Goal: Task Accomplishment & Management: Manage account settings

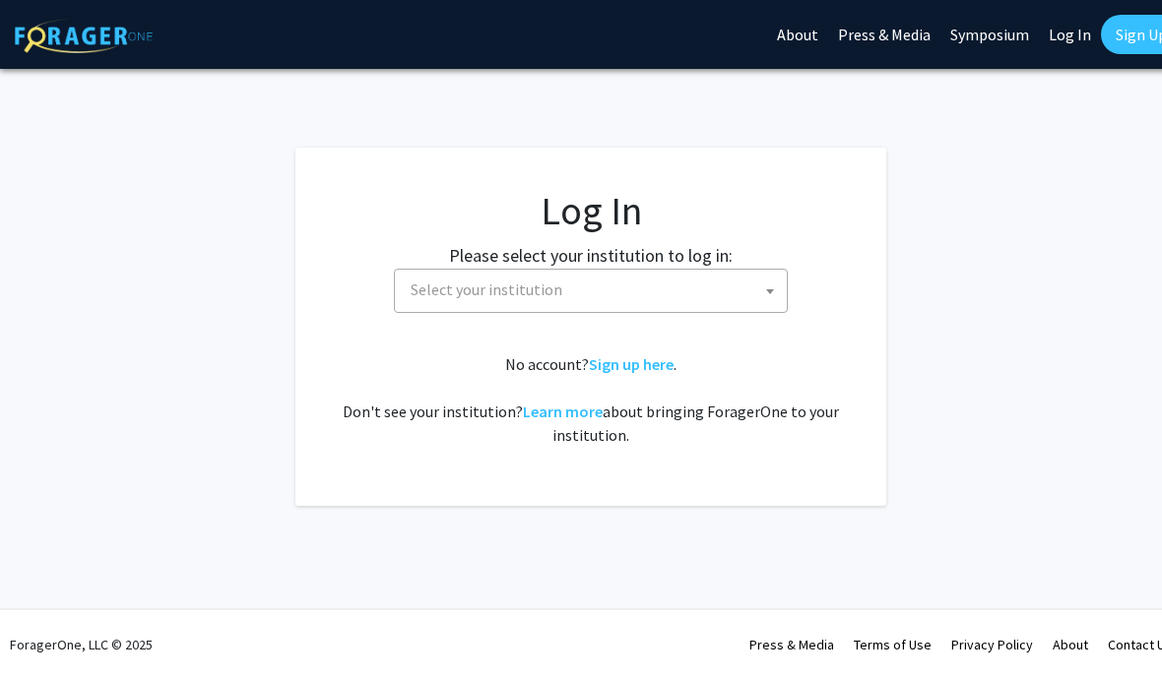
select select
click at [704, 300] on span "Select your institution" at bounding box center [595, 290] width 384 height 40
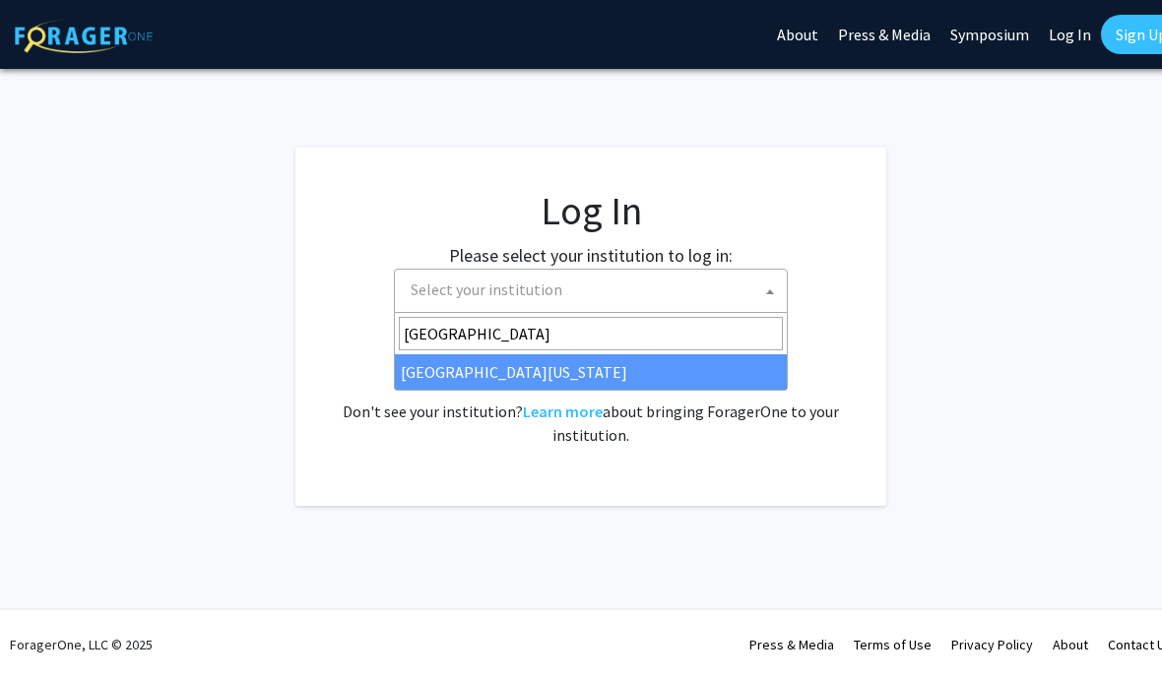
type input "university of kentuck"
select select "13"
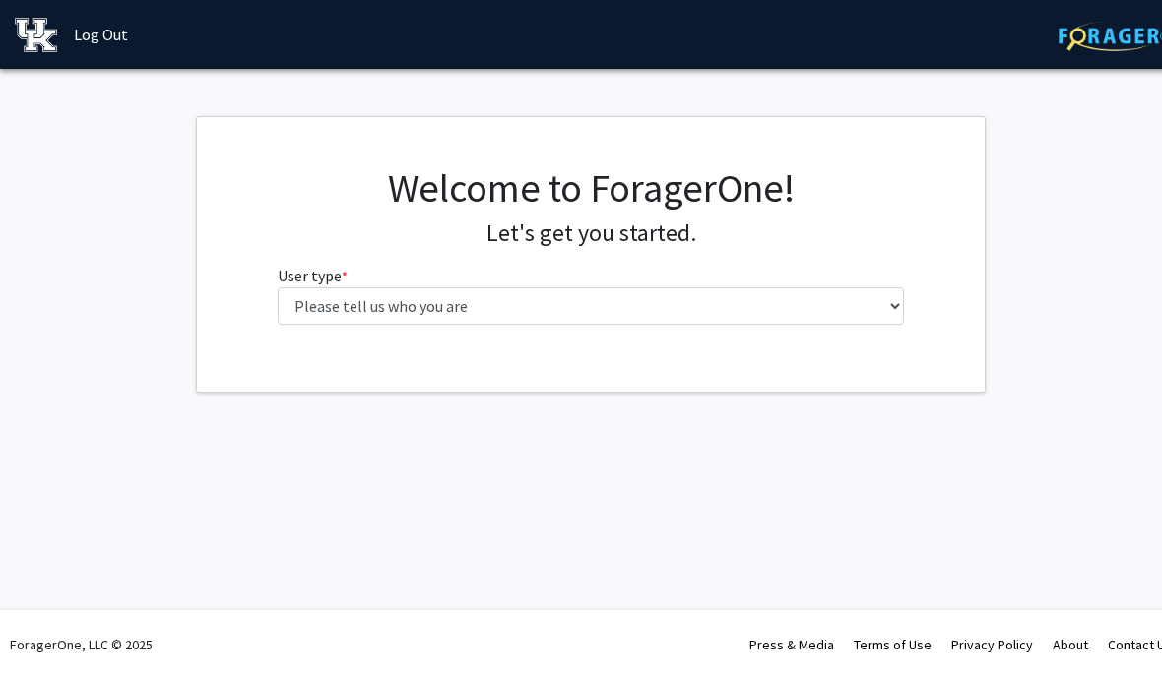
click at [756, 276] on fg-select "User type * required Please tell us who you are Undergraduate Student Master's …" at bounding box center [591, 294] width 627 height 61
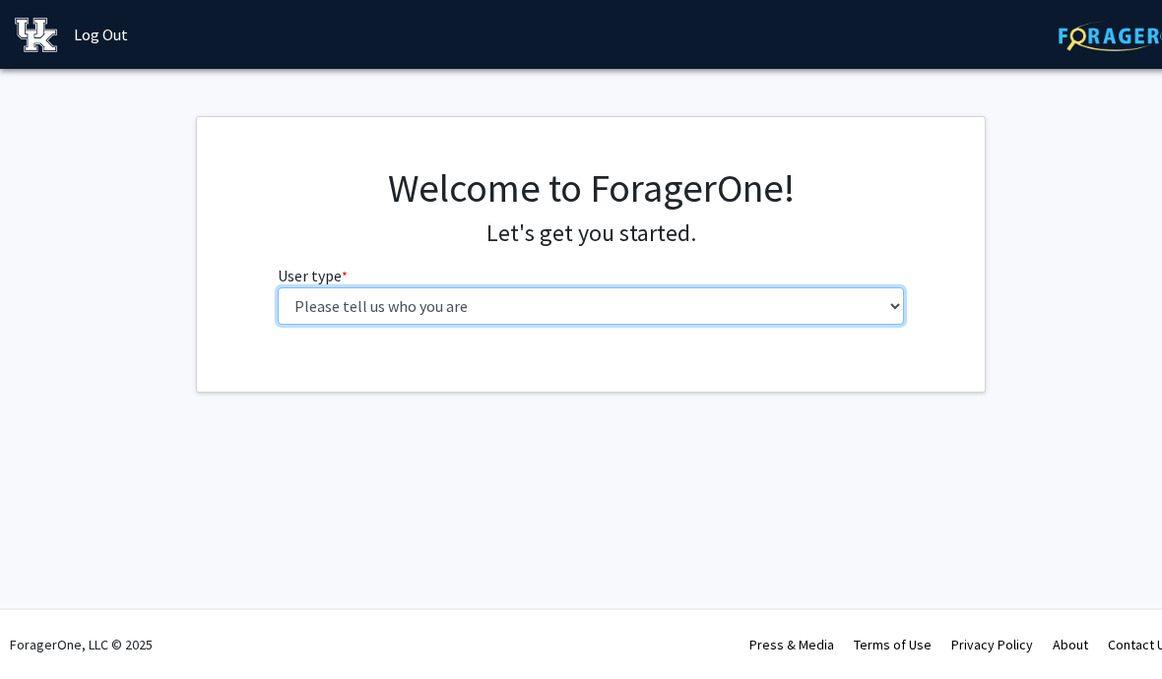
click at [789, 308] on select "Please tell us who you are Undergraduate Student Master's Student Doctoral Cand…" at bounding box center [591, 305] width 627 height 37
select select "1: undergrad"
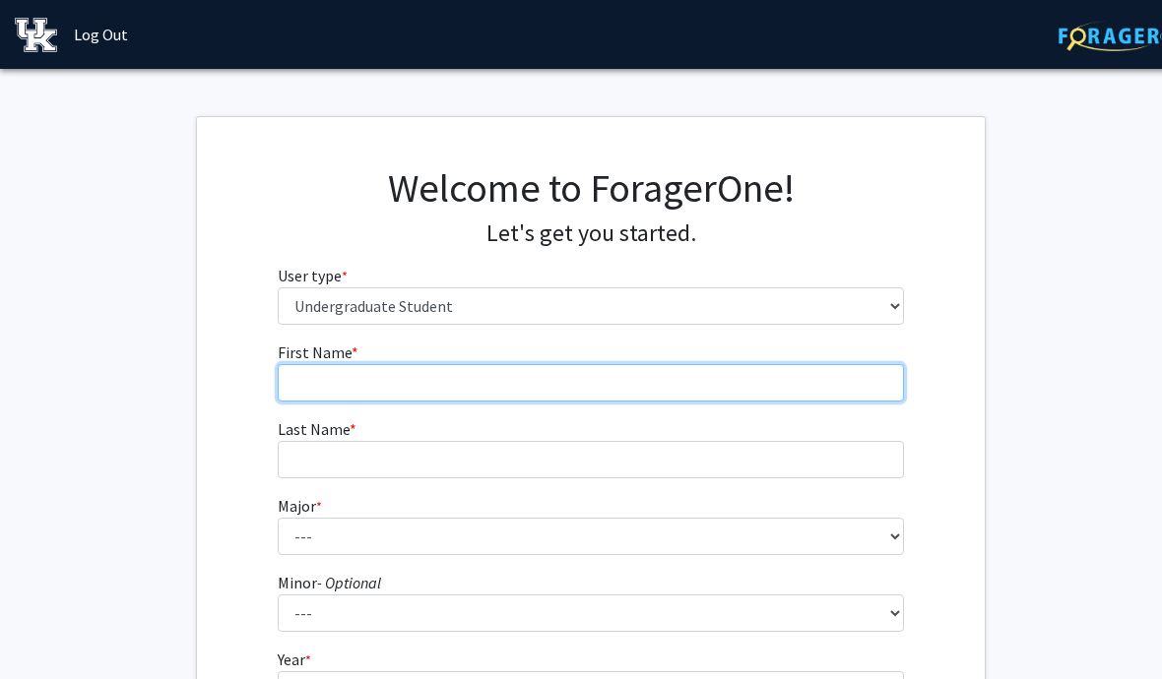
click at [812, 390] on input "First Name * required" at bounding box center [591, 382] width 627 height 37
type input "Chelsea"
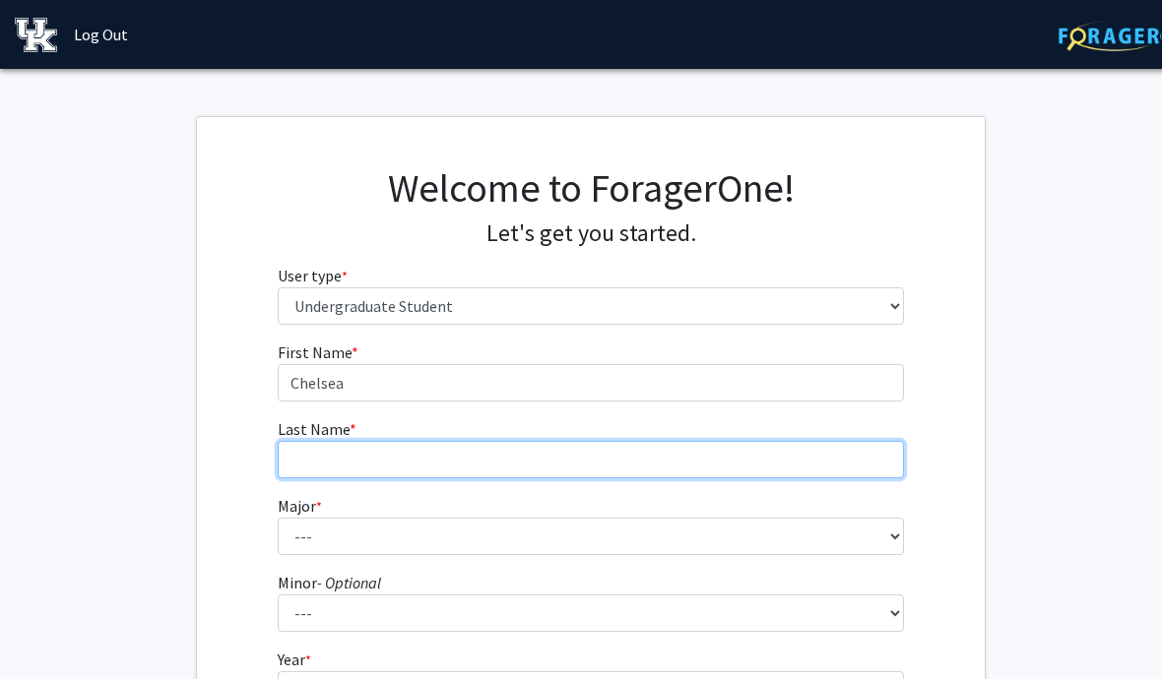
click at [778, 474] on input "Last Name * required" at bounding box center [591, 459] width 627 height 37
type input "[PERSON_NAME]"
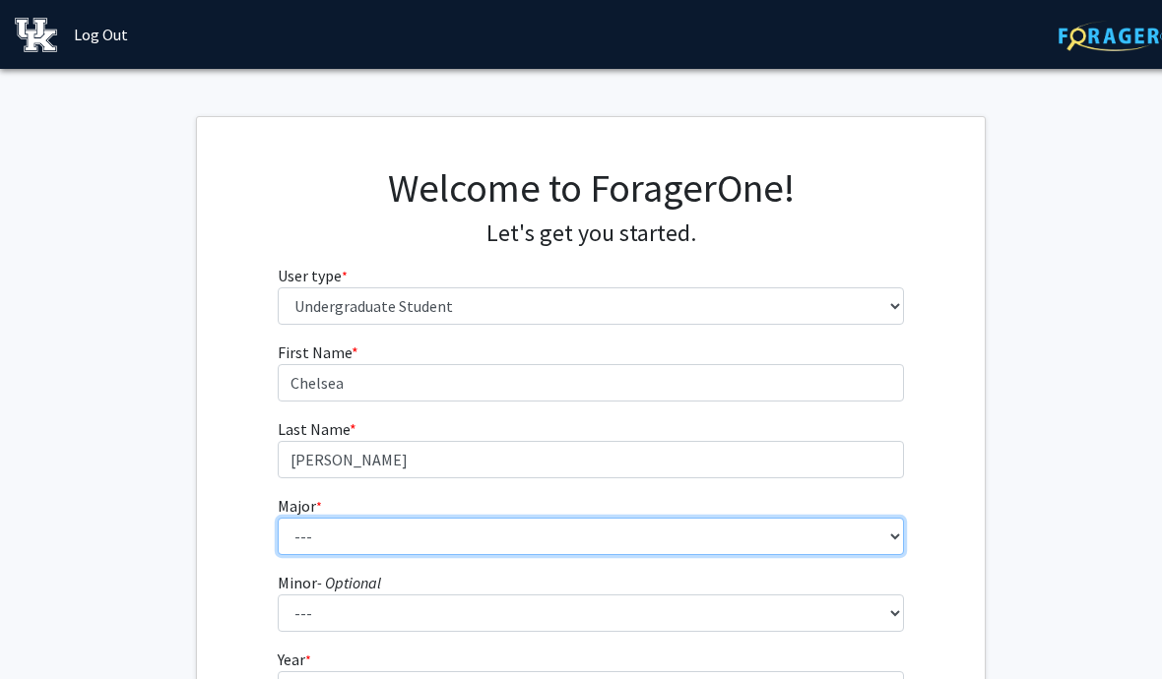
click at [732, 531] on select "--- Accounting Aerospace Engineering African American & Africana Studies Agricu…" at bounding box center [591, 536] width 627 height 37
select select "64: 900"
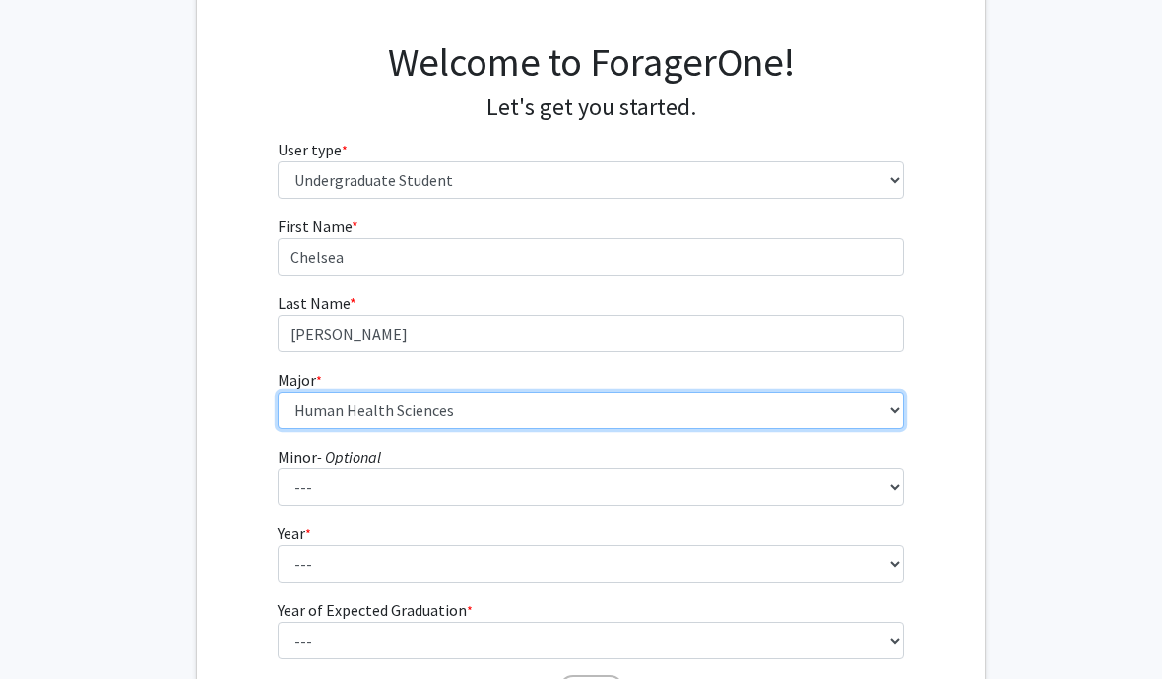
scroll to position [136, 0]
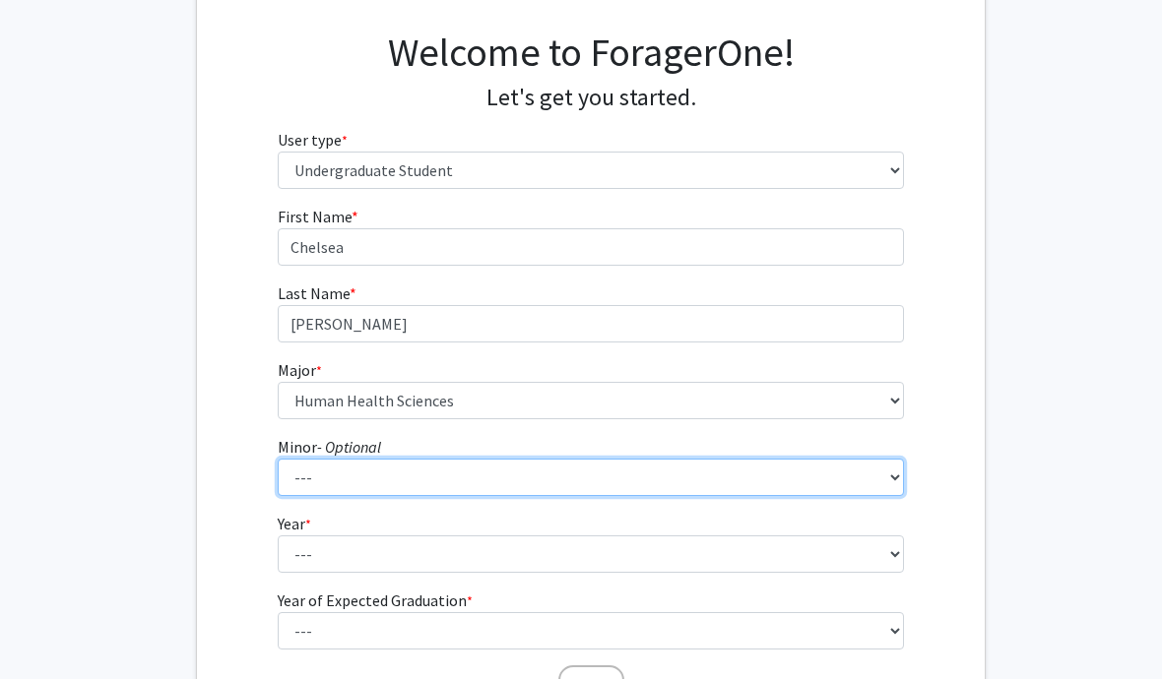
click at [761, 483] on select "--- African American & Africana Studies Agricultural Economics American Studies…" at bounding box center [591, 477] width 627 height 37
select select "38: 690"
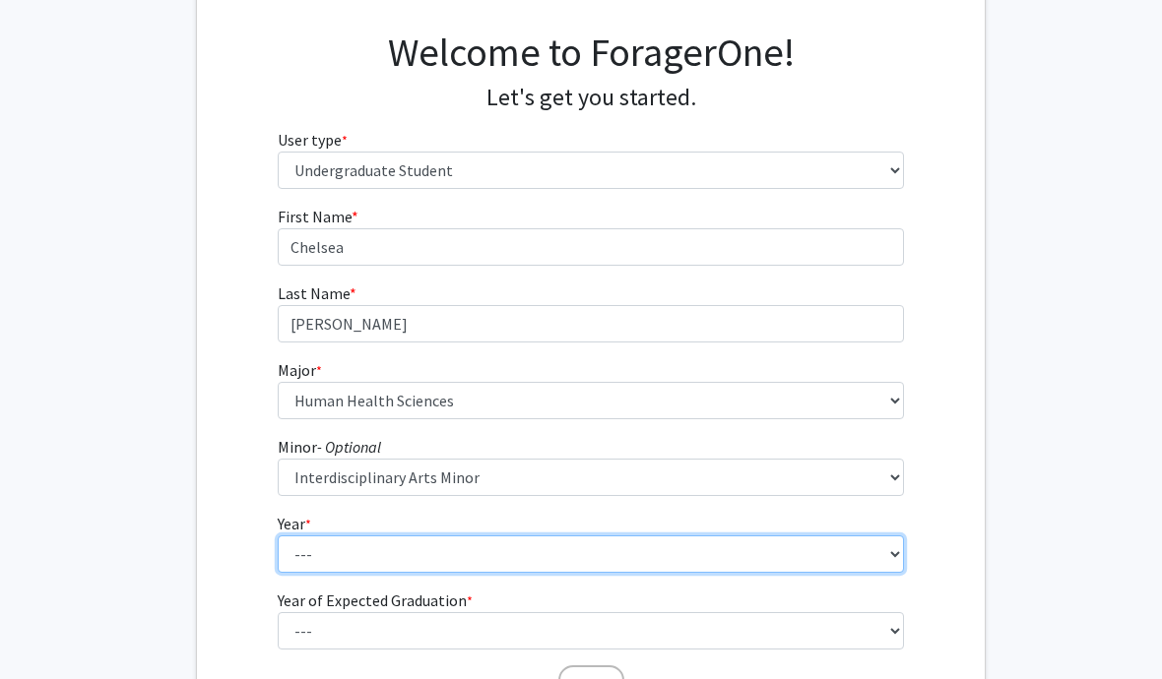
click at [705, 569] on select "--- First-year Sophomore Junior Senior Postbaccalaureate Certificate" at bounding box center [591, 554] width 627 height 37
select select "4: senior"
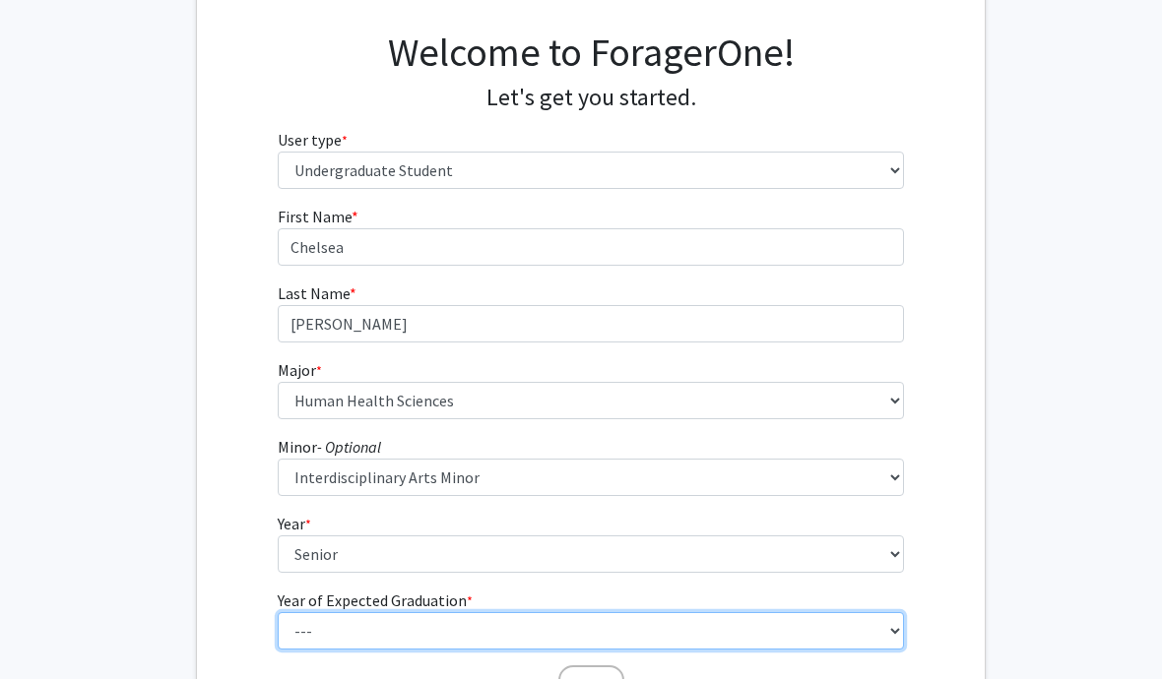
click at [780, 621] on select "--- 2025 2026 2027 2028 2029 2030 2031 2032 2033 2034" at bounding box center [591, 630] width 627 height 37
select select "2: 2026"
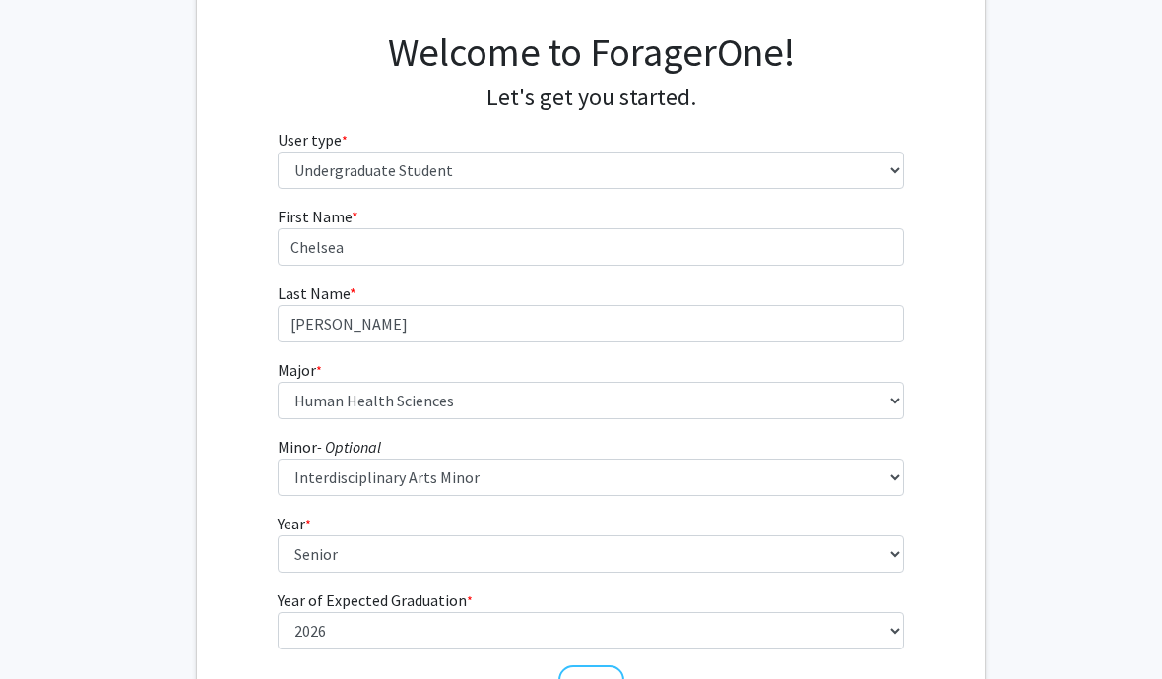
click at [602, 678] on button "Next" at bounding box center [591, 683] width 66 height 37
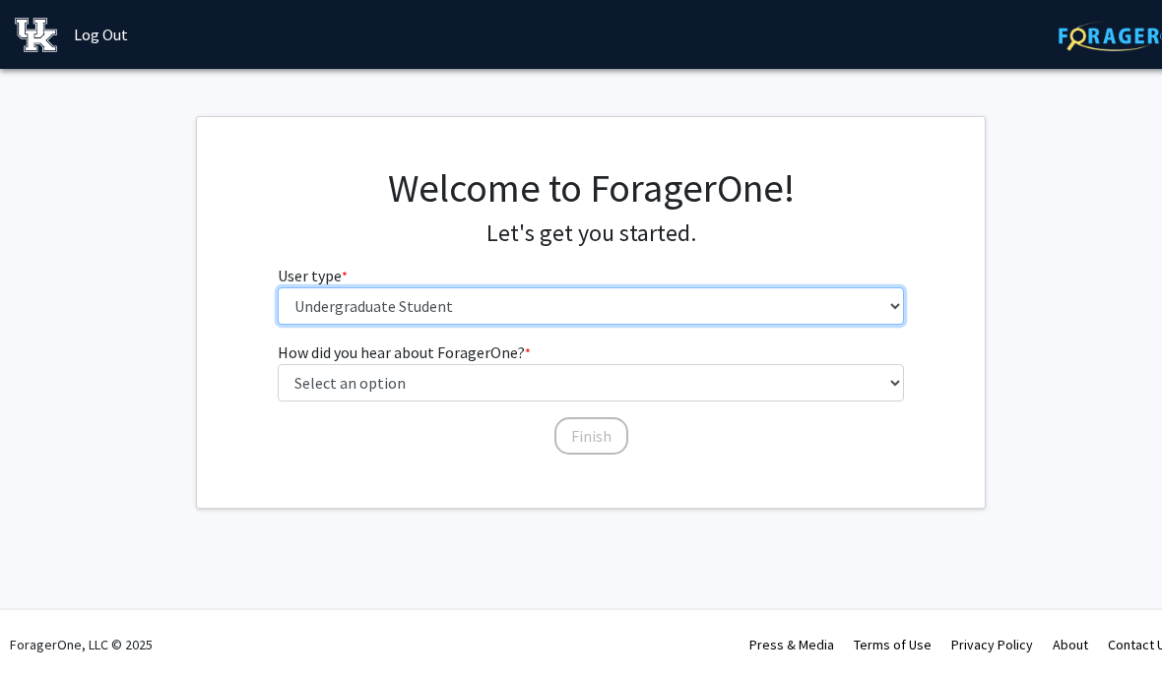
click at [825, 301] on select "Please tell us who you are Undergraduate Student Master's Student Doctoral Cand…" at bounding box center [591, 305] width 627 height 37
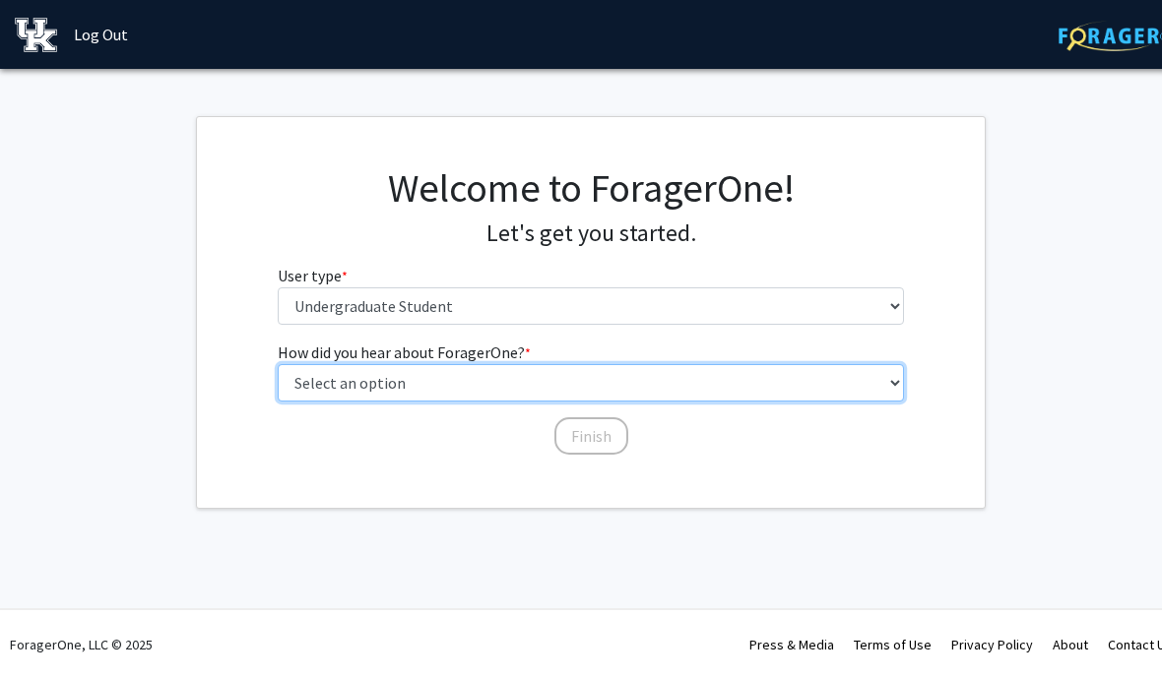
click at [857, 387] on select "Select an option Peer/student recommendation Faculty/staff recommendation Unive…" at bounding box center [591, 382] width 627 height 37
select select "3: university_website"
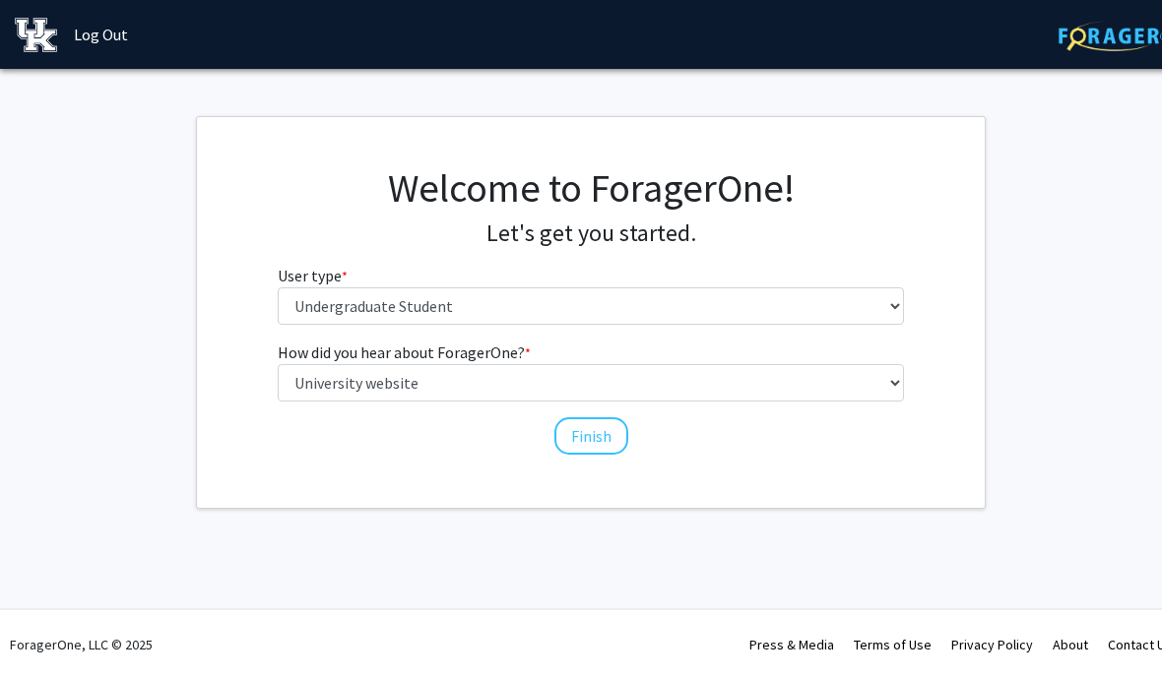
click at [594, 442] on button "Finish" at bounding box center [591, 435] width 74 height 37
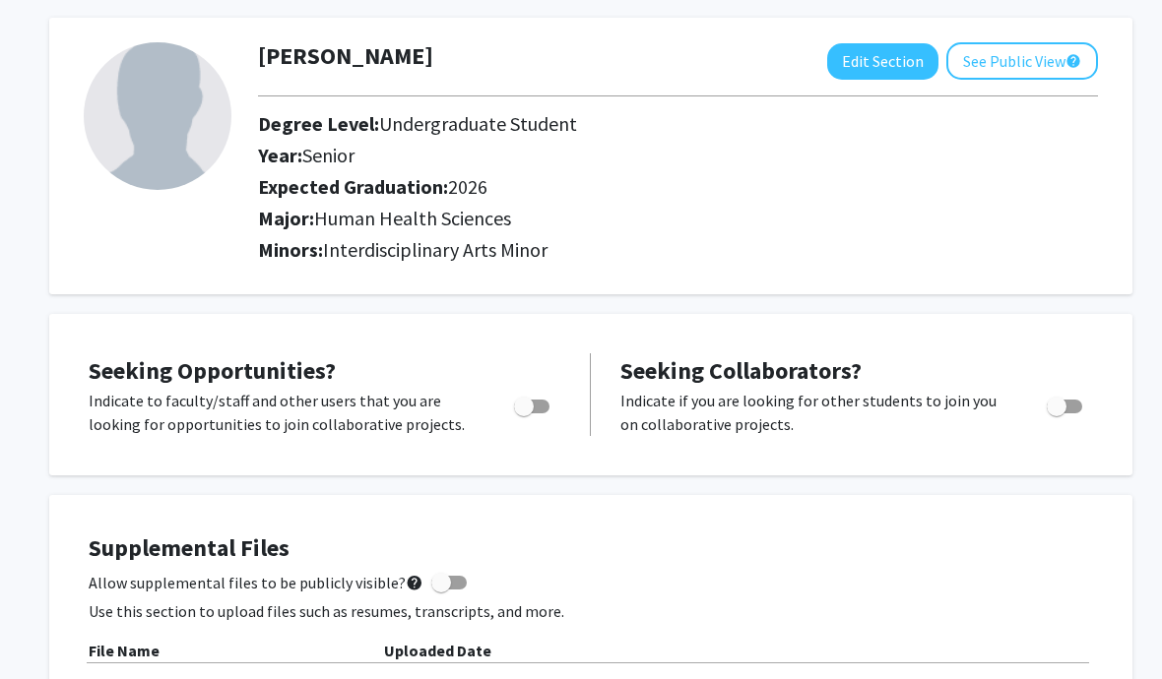
scroll to position [89, 0]
click at [531, 400] on span "Toggle" at bounding box center [524, 406] width 20 height 20
click at [524, 412] on input "Are you actively seeking opportunities?" at bounding box center [523, 412] width 1 height 1
checkbox input "true"
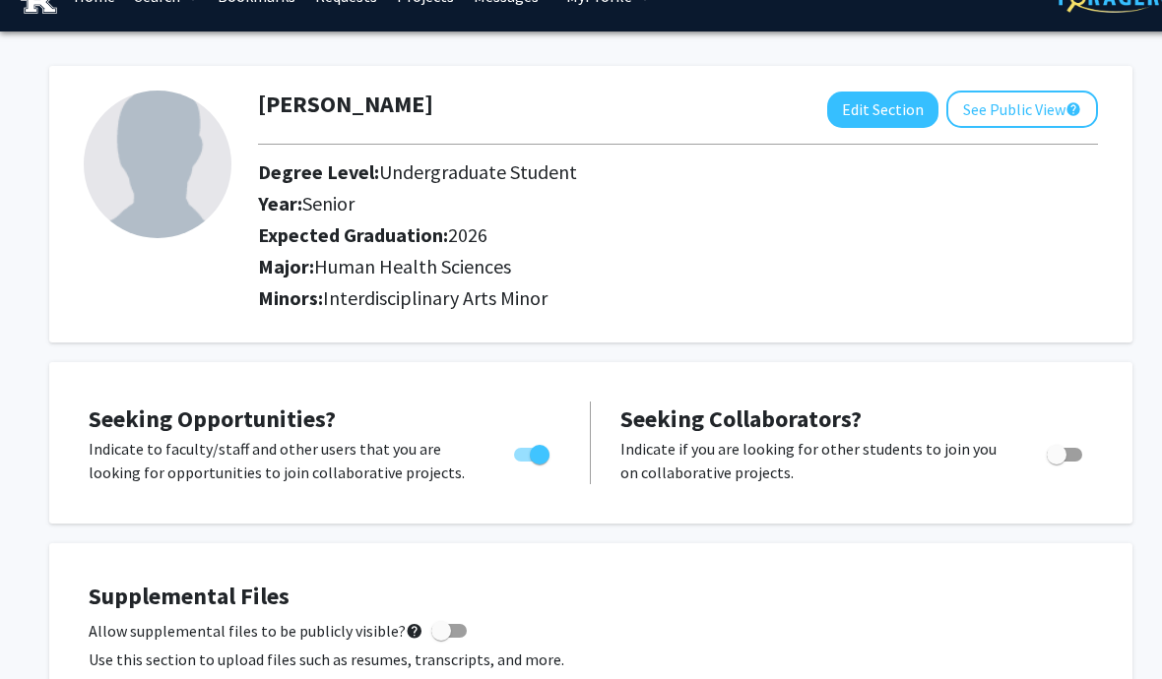
scroll to position [0, 0]
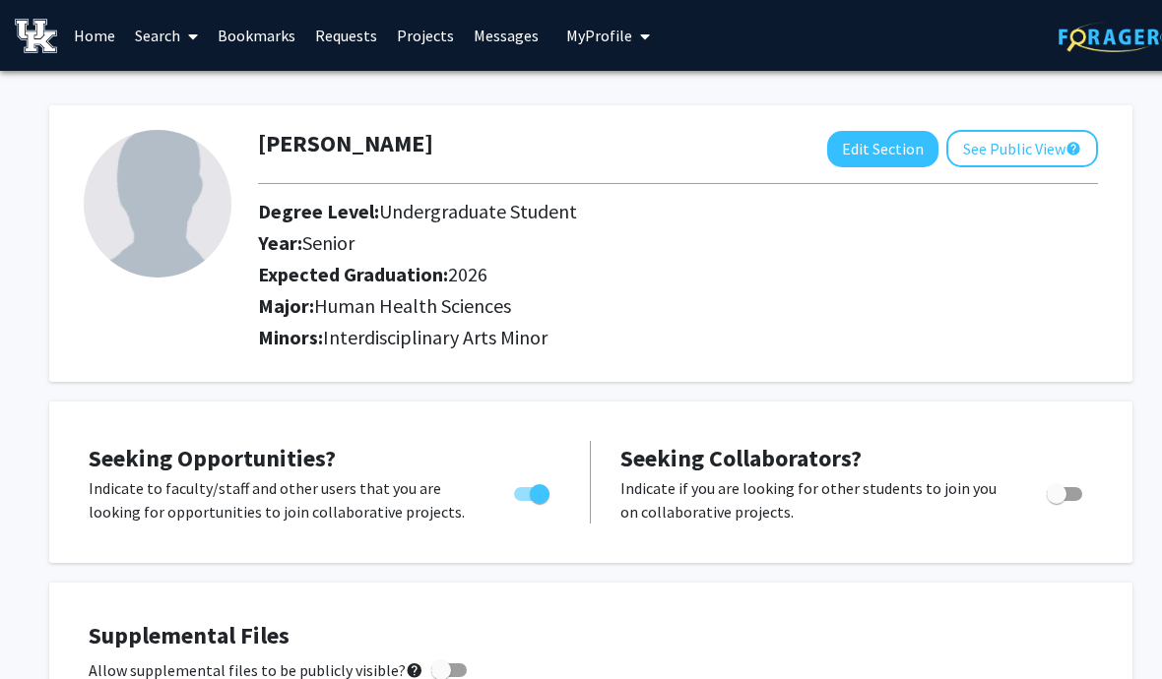
click at [877, 149] on button "Edit Section" at bounding box center [882, 149] width 111 height 36
select select "senior"
select select "2026"
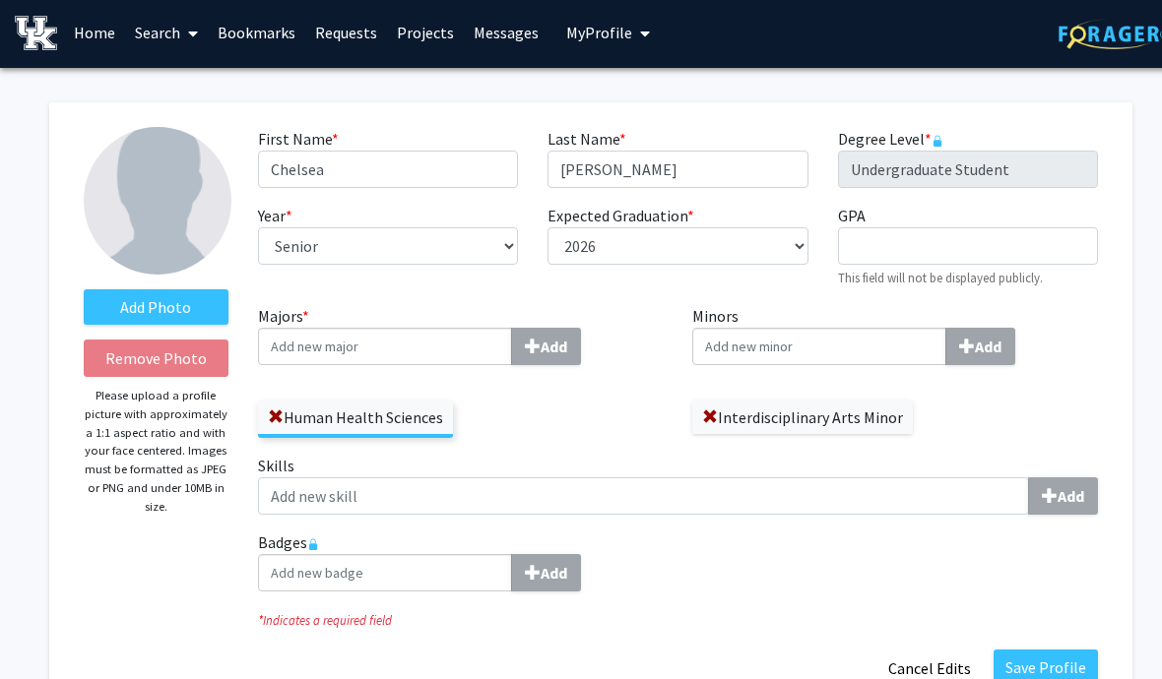
scroll to position [5, 0]
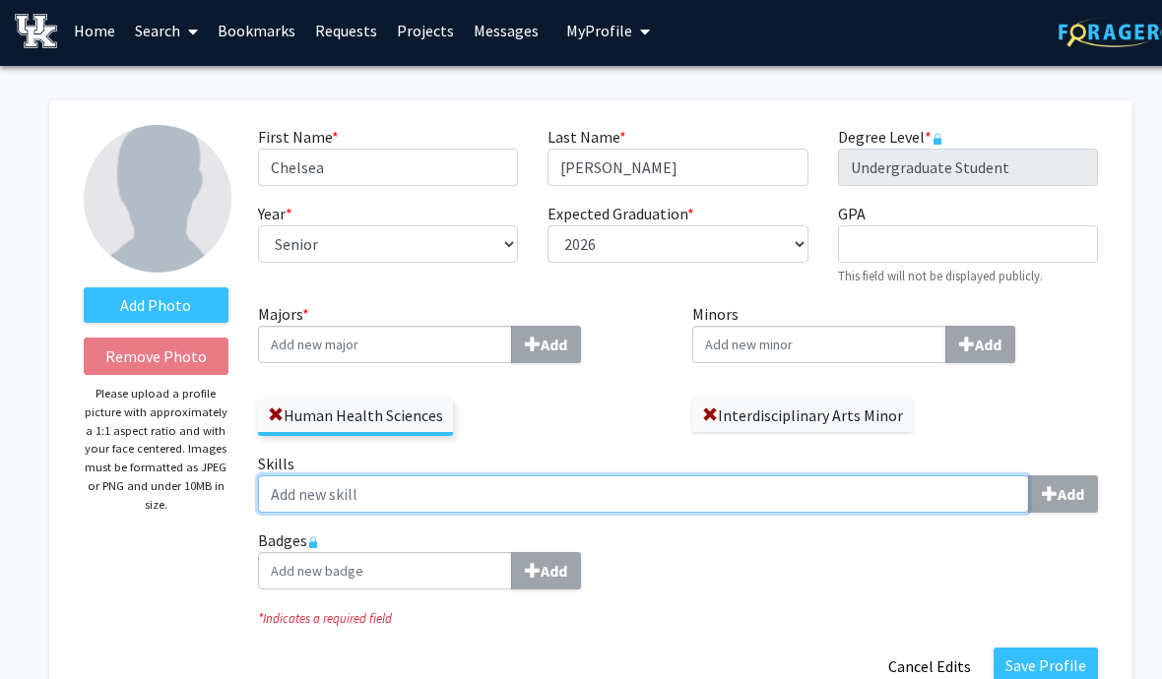
click at [975, 497] on input "Skills Add" at bounding box center [643, 493] width 771 height 37
type input "M"
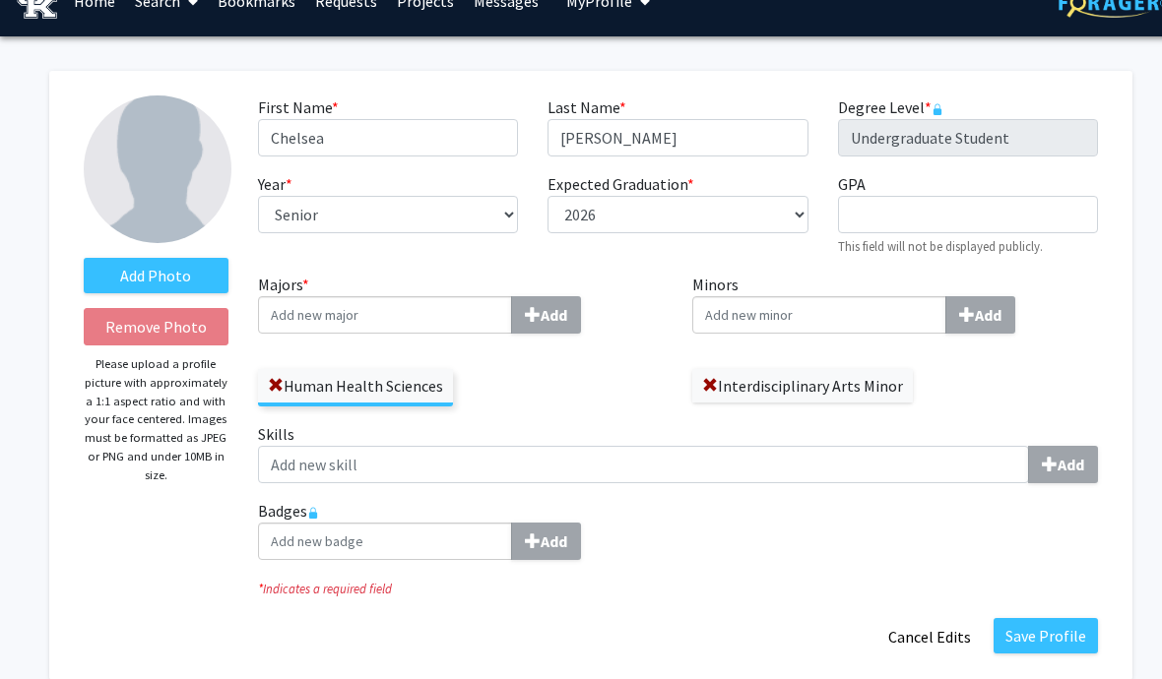
scroll to position [37, 0]
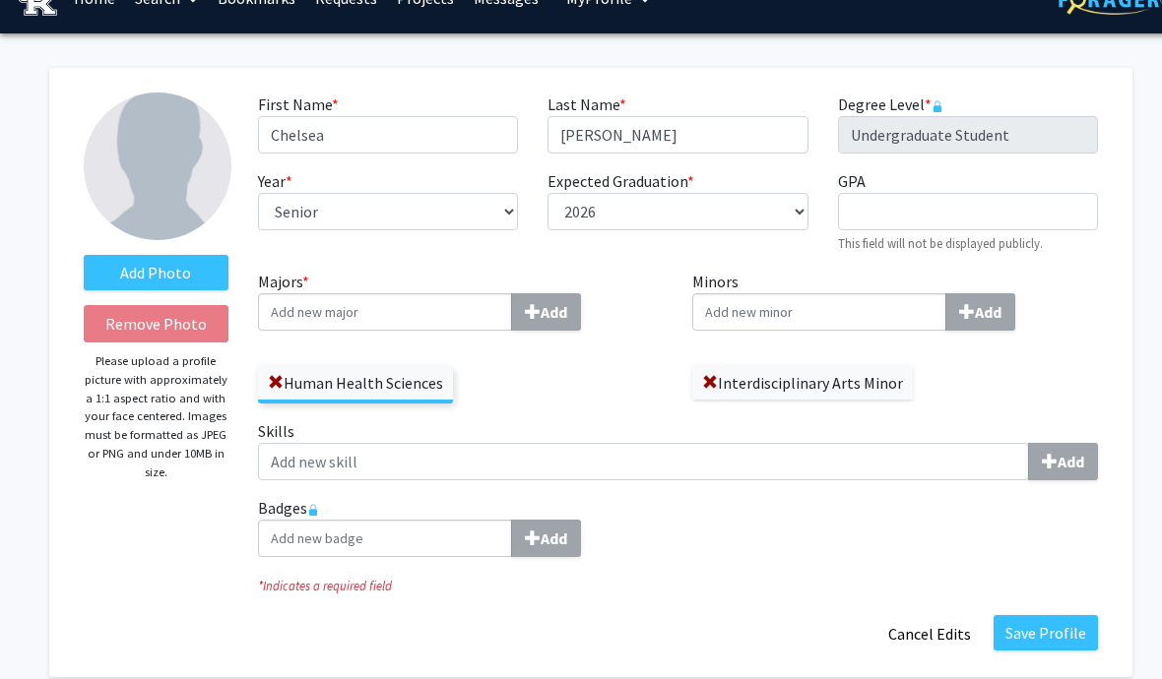
click at [936, 632] on button "Cancel Edits" at bounding box center [929, 633] width 108 height 37
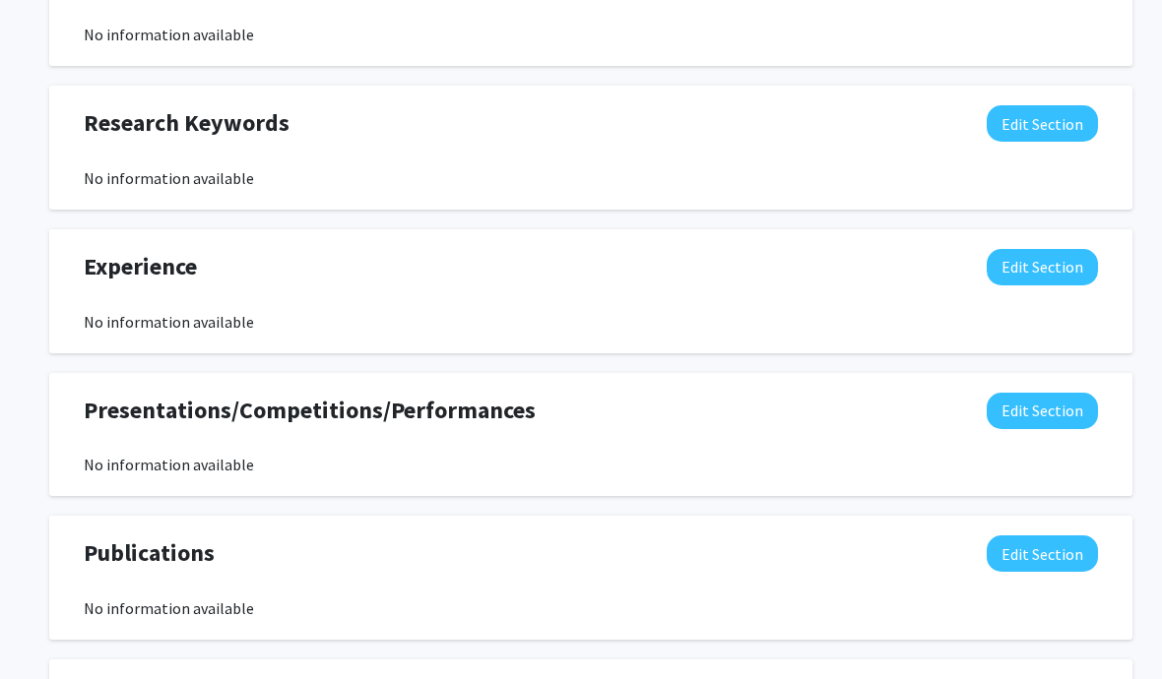
scroll to position [1111, 0]
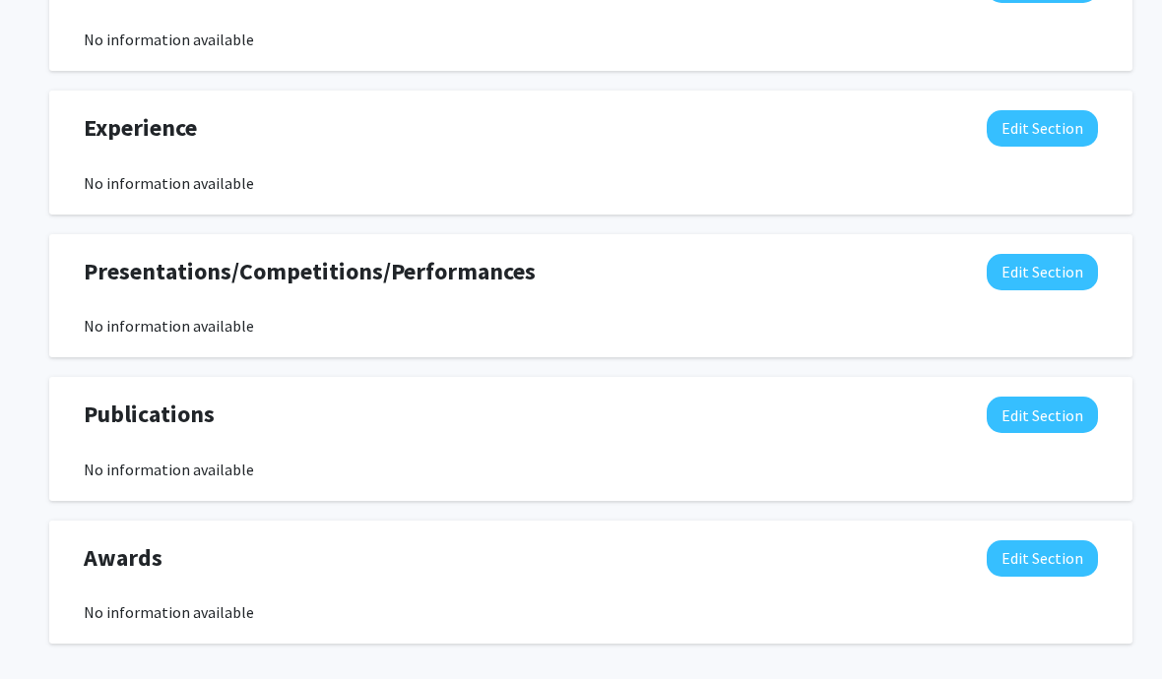
click at [1051, 560] on button "Edit Section" at bounding box center [1041, 558] width 111 height 36
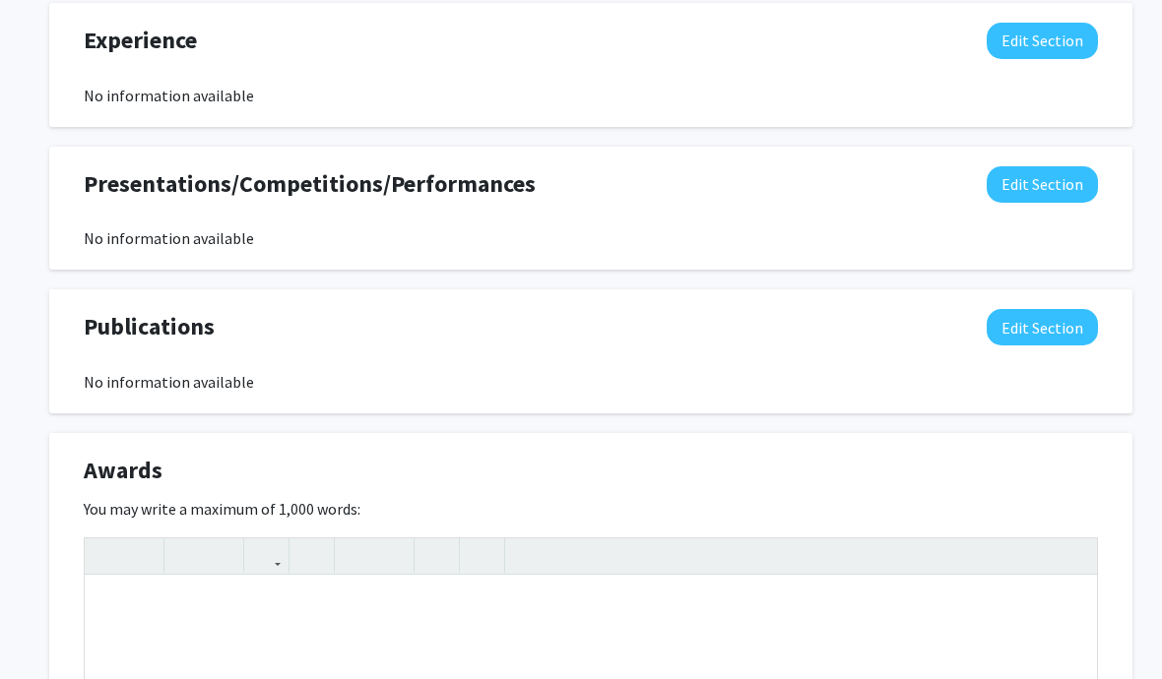
scroll to position [1199, 0]
click at [1069, 473] on div "Awards Edit Section" at bounding box center [590, 475] width 1043 height 45
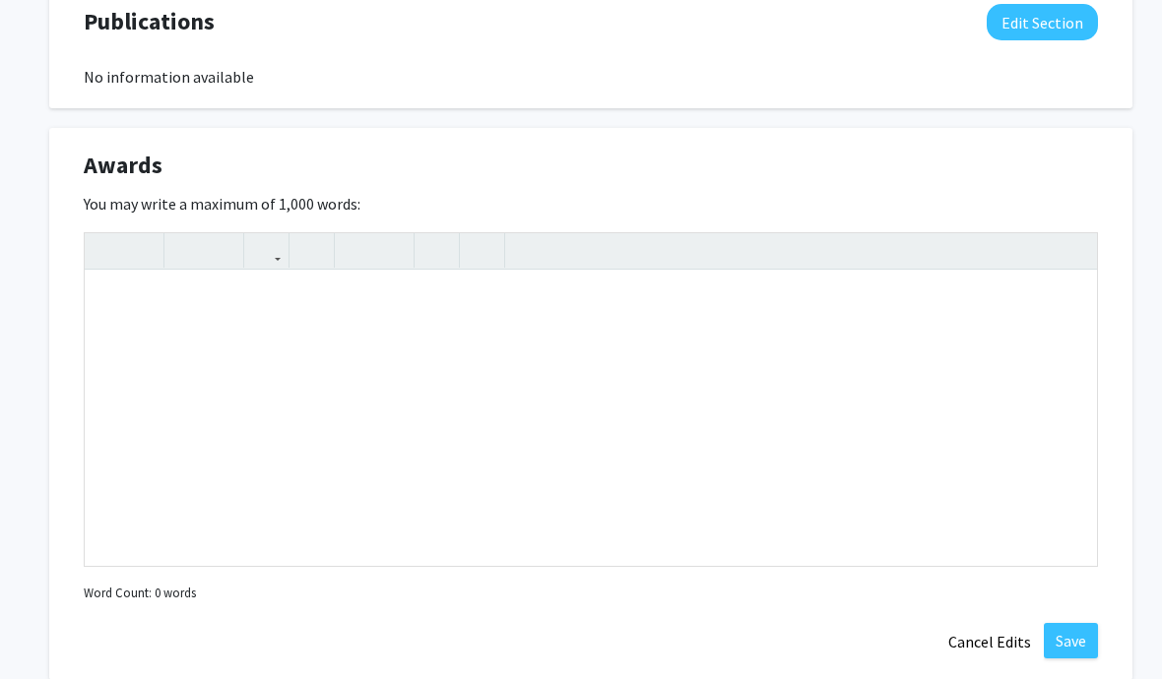
click at [983, 639] on button "Cancel Edits" at bounding box center [989, 642] width 108 height 37
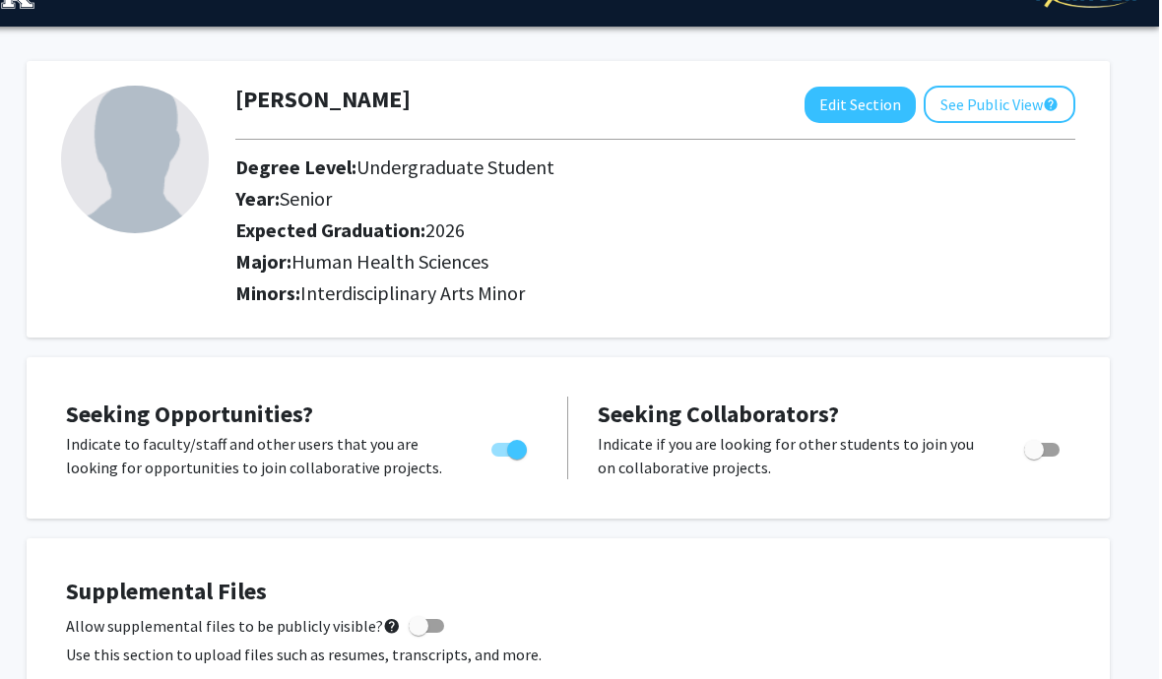
scroll to position [0, 20]
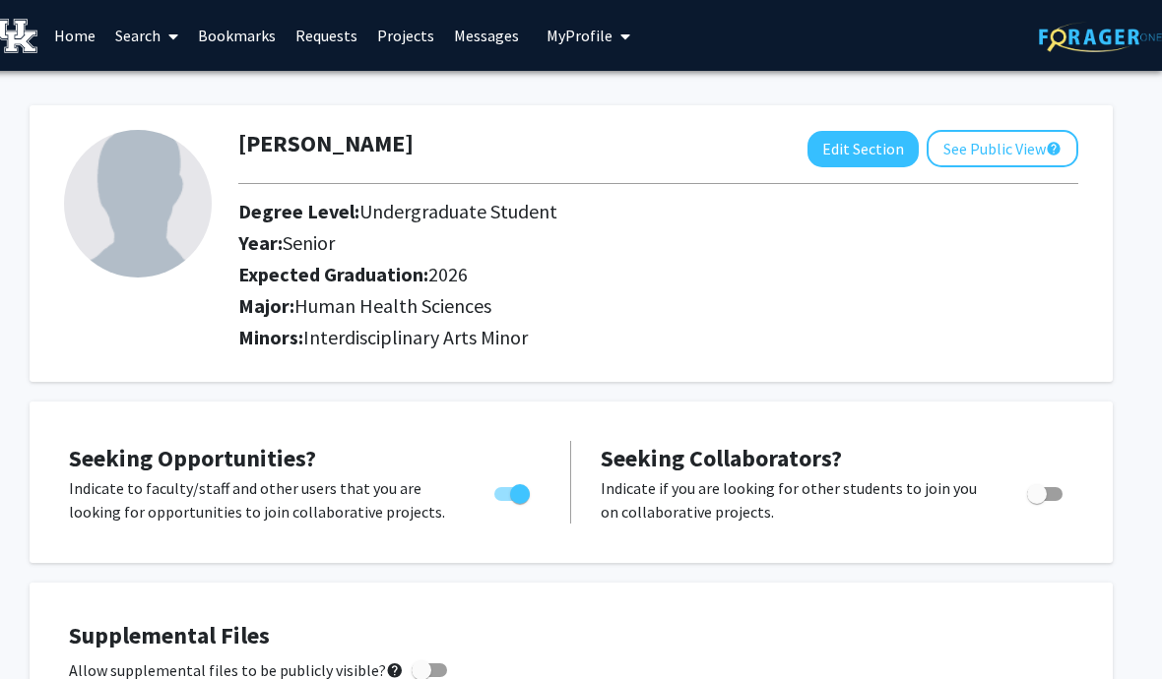
click at [78, 27] on link "Home" at bounding box center [74, 35] width 61 height 69
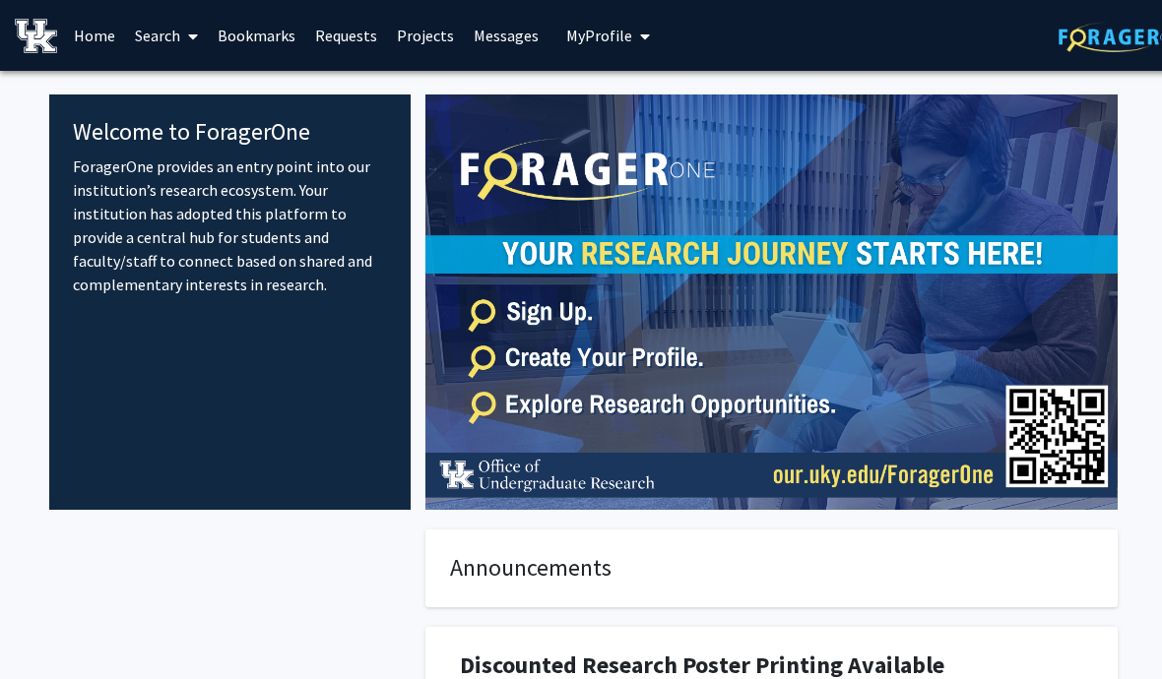
click at [587, 32] on span "My Profile" at bounding box center [599, 36] width 66 height 20
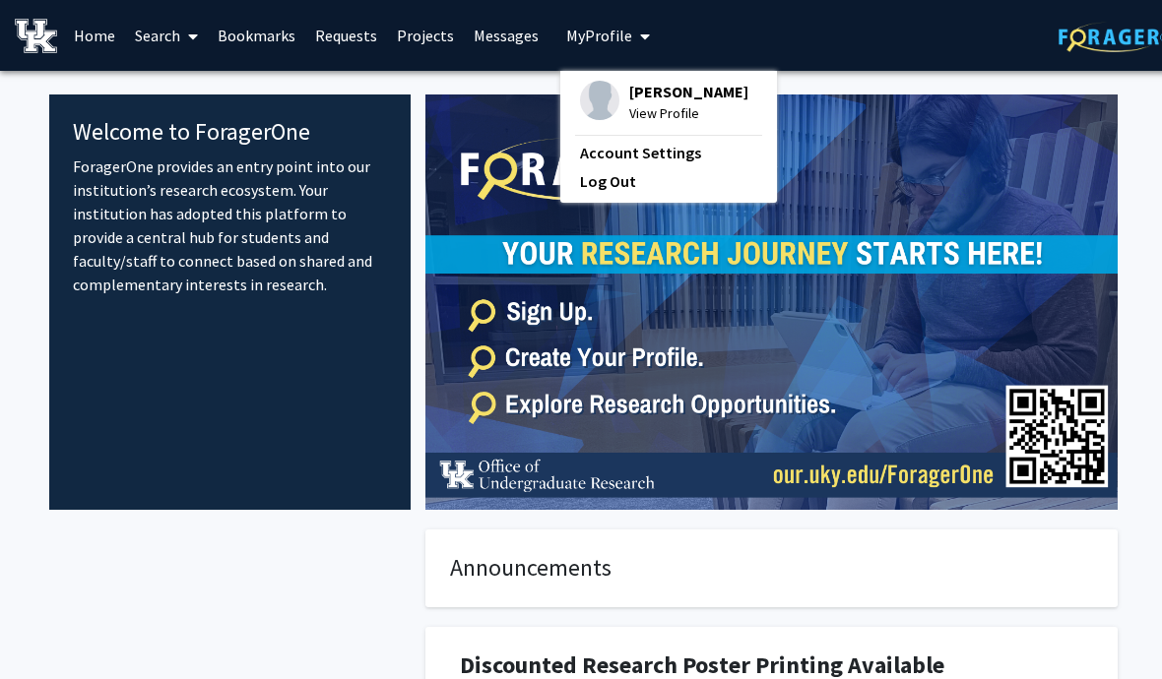
click at [674, 92] on span "[PERSON_NAME]" at bounding box center [688, 92] width 119 height 22
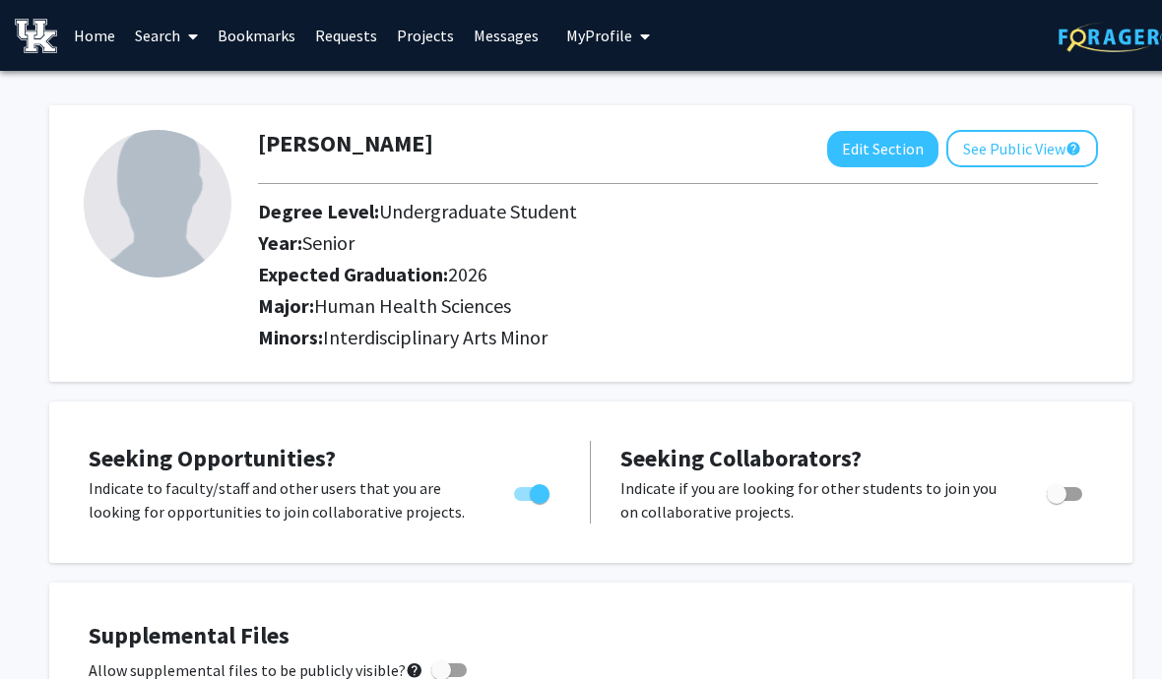
click at [212, 215] on img at bounding box center [158, 204] width 148 height 148
click at [876, 141] on button "Edit Section" at bounding box center [882, 149] width 111 height 36
select select "senior"
select select "2026"
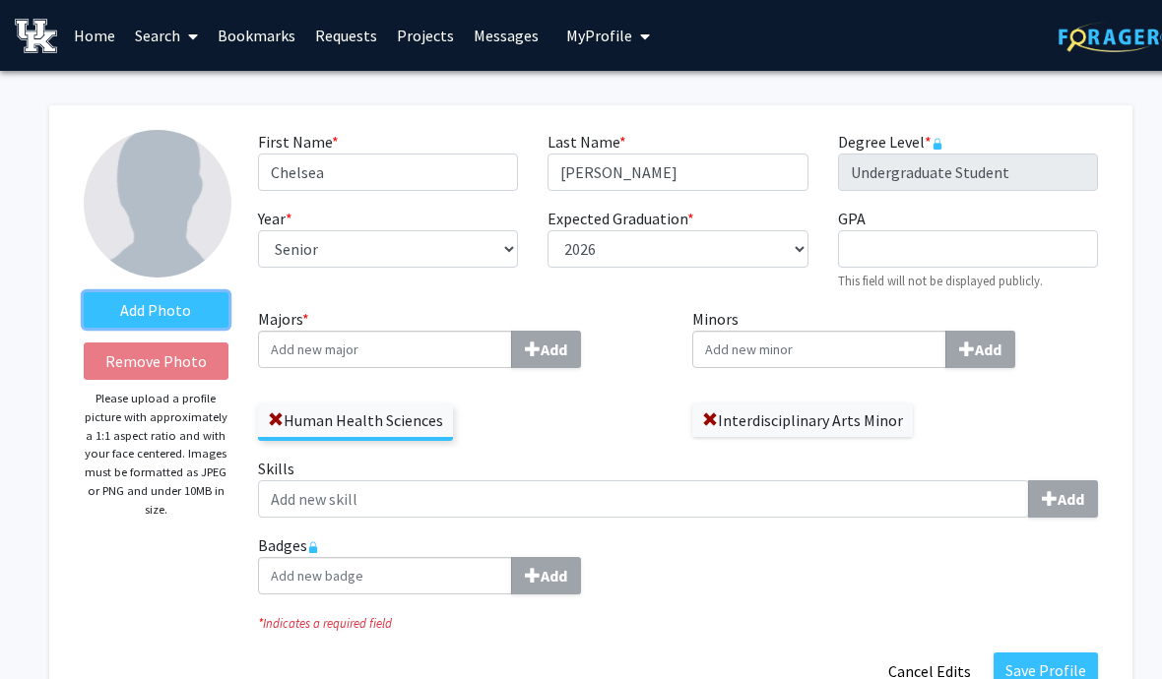
click at [187, 307] on label "Add Photo" at bounding box center [156, 309] width 145 height 35
click at [0, 0] on input "Add Photo" at bounding box center [0, 0] width 0 height 0
click at [188, 307] on label "Add Photo" at bounding box center [156, 309] width 145 height 35
click at [0, 0] on input "Add Photo" at bounding box center [0, 0] width 0 height 0
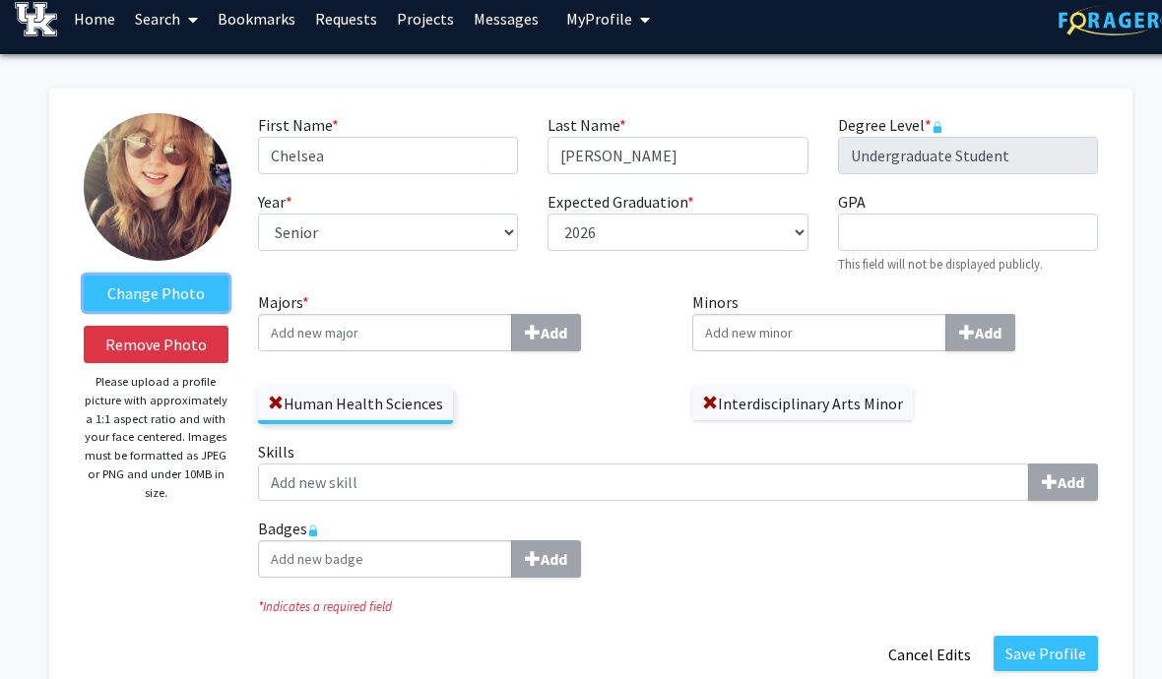
scroll to position [17, 0]
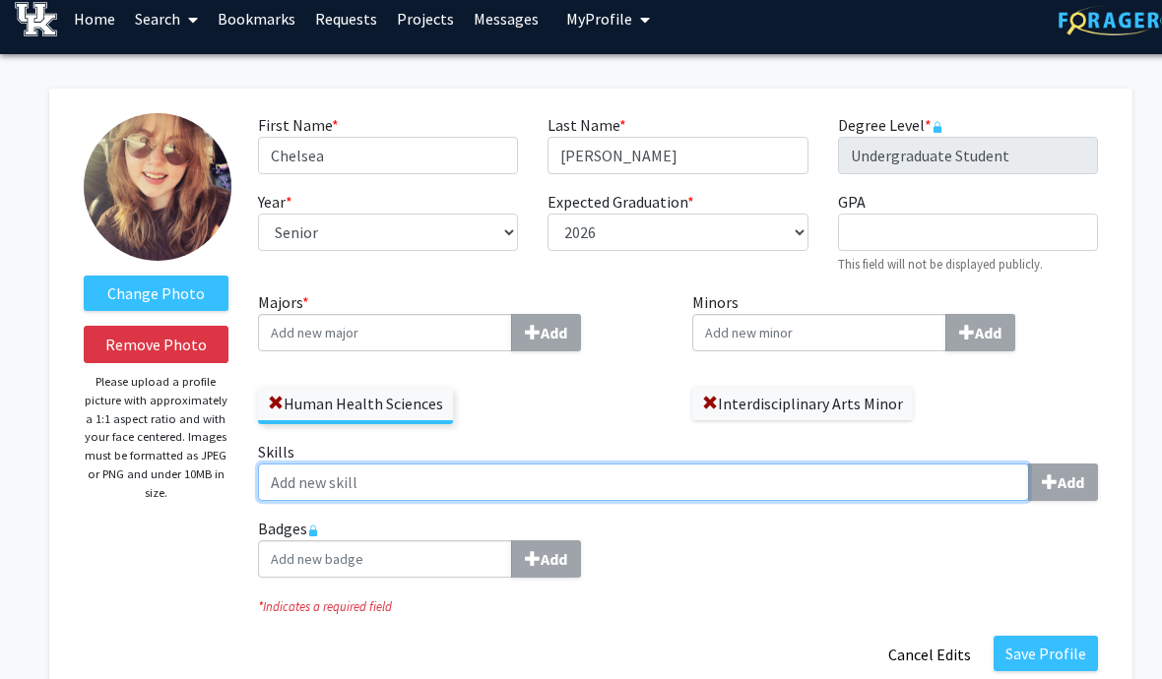
click at [976, 490] on input "Skills Add" at bounding box center [643, 482] width 771 height 37
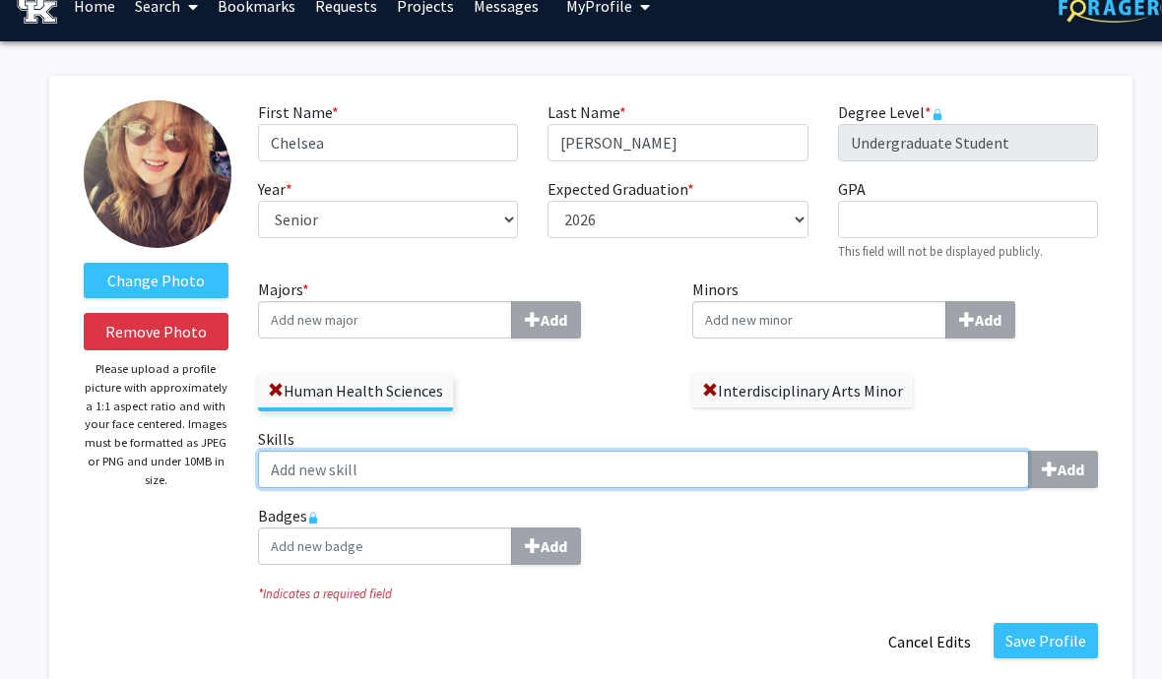
scroll to position [0, 0]
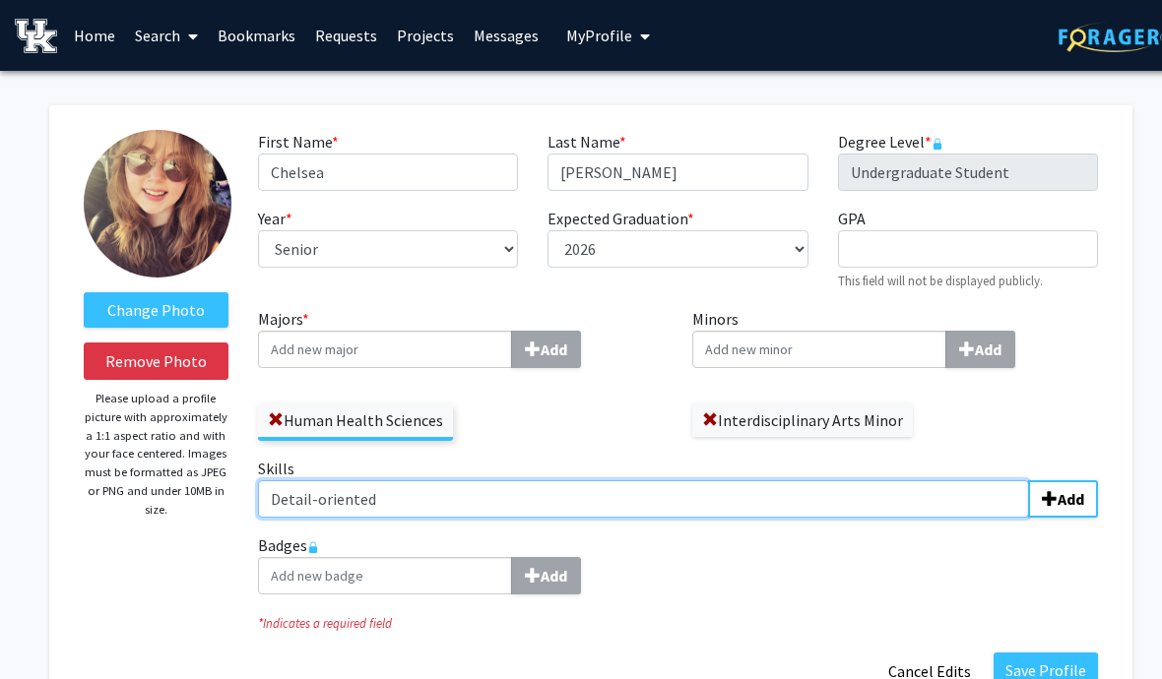
type input "Detail-oriented"
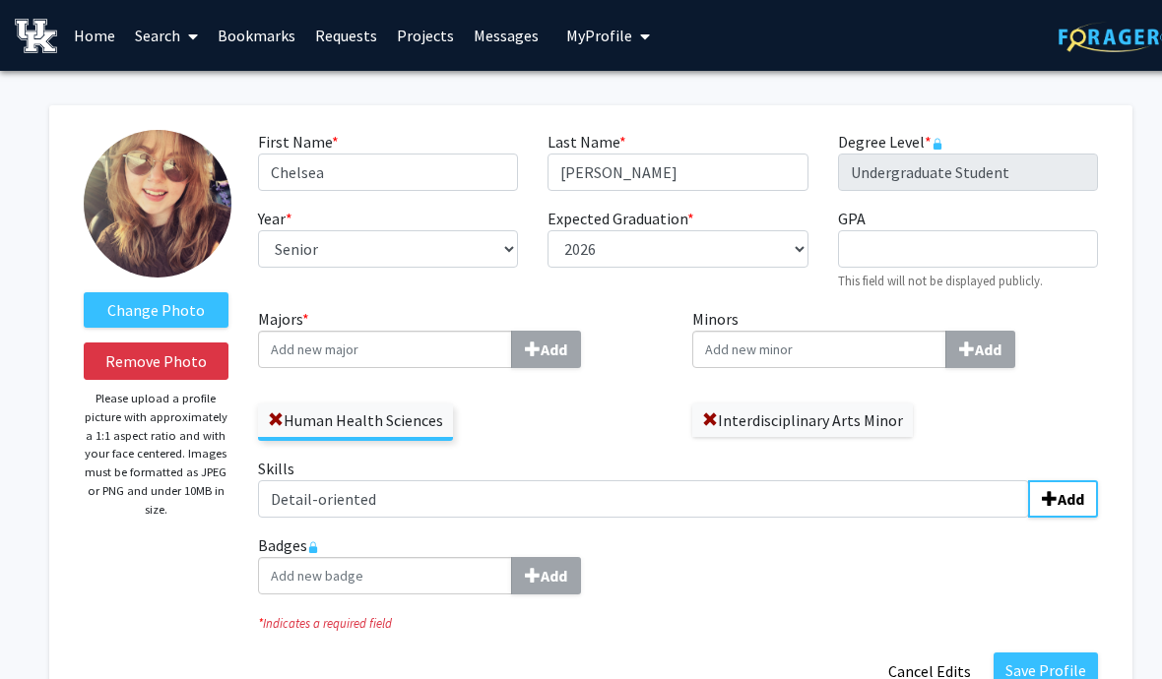
click at [1063, 493] on b "Add" at bounding box center [1070, 499] width 27 height 20
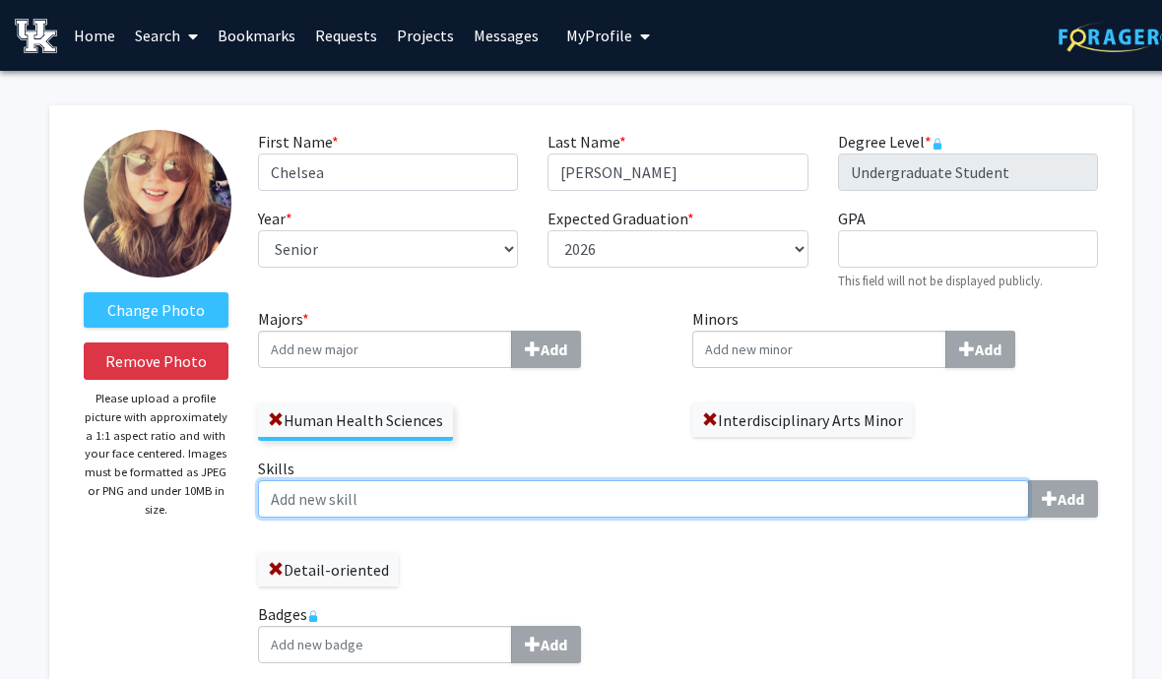
click at [654, 507] on input "Skills Add" at bounding box center [643, 498] width 771 height 37
type input "Strong Communication"
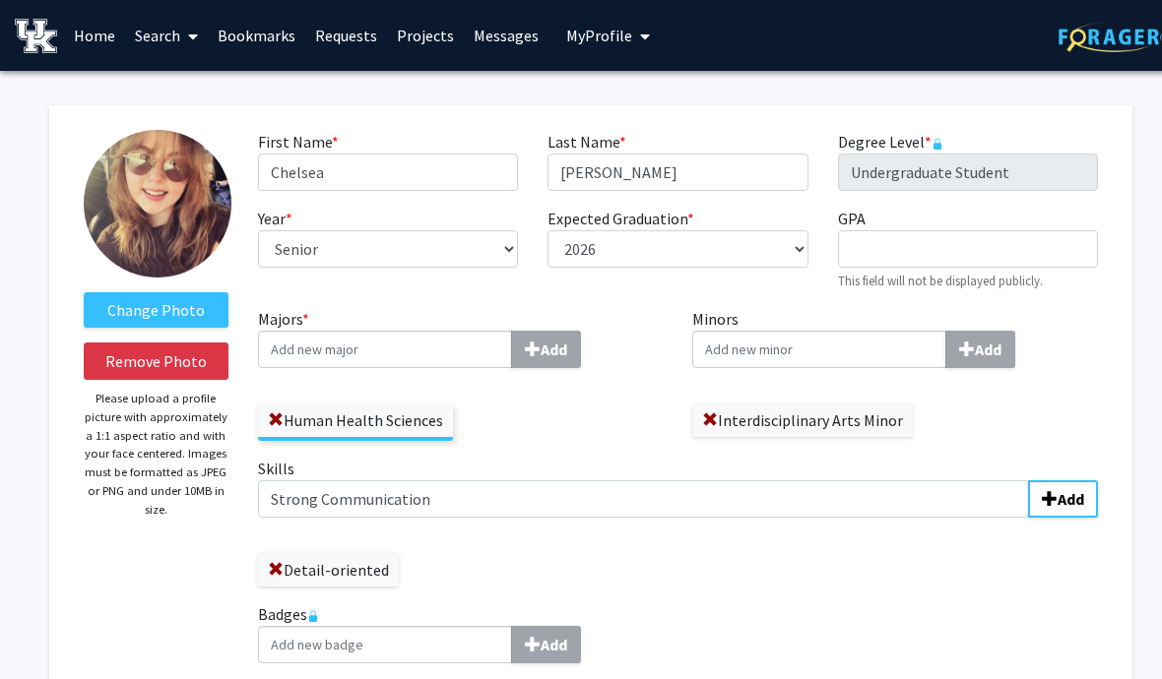
click at [1061, 498] on b "Add" at bounding box center [1070, 499] width 27 height 20
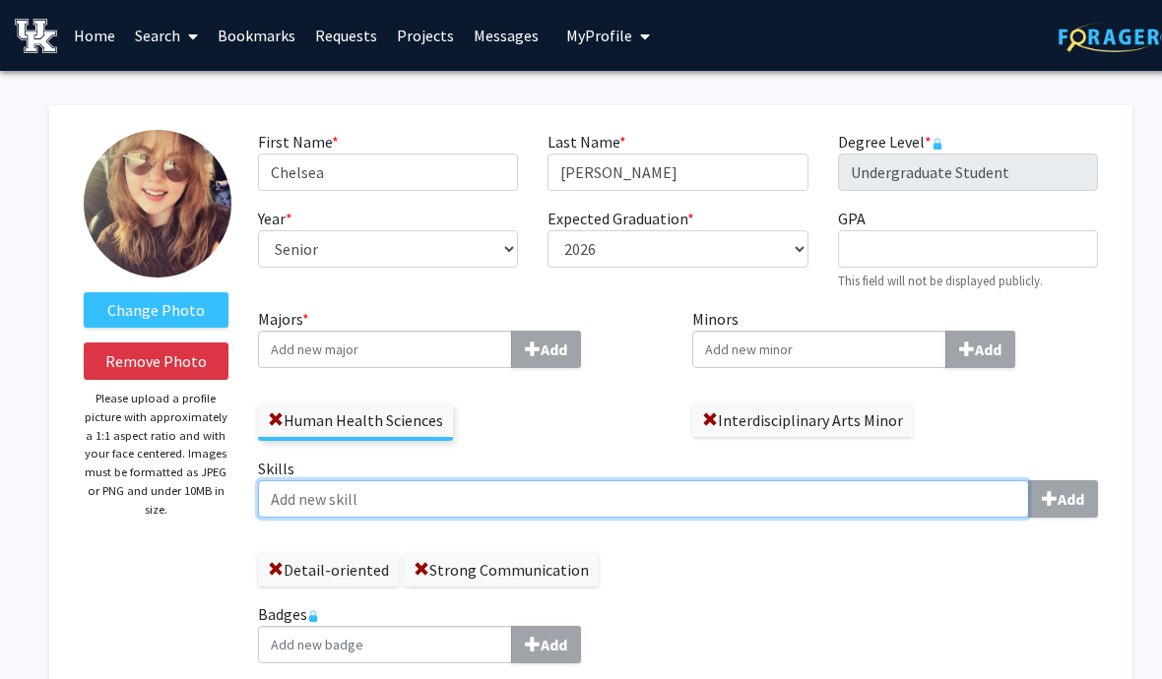
click at [655, 494] on input "Skills Add" at bounding box center [643, 498] width 771 height 37
type input "Problem-Solving"
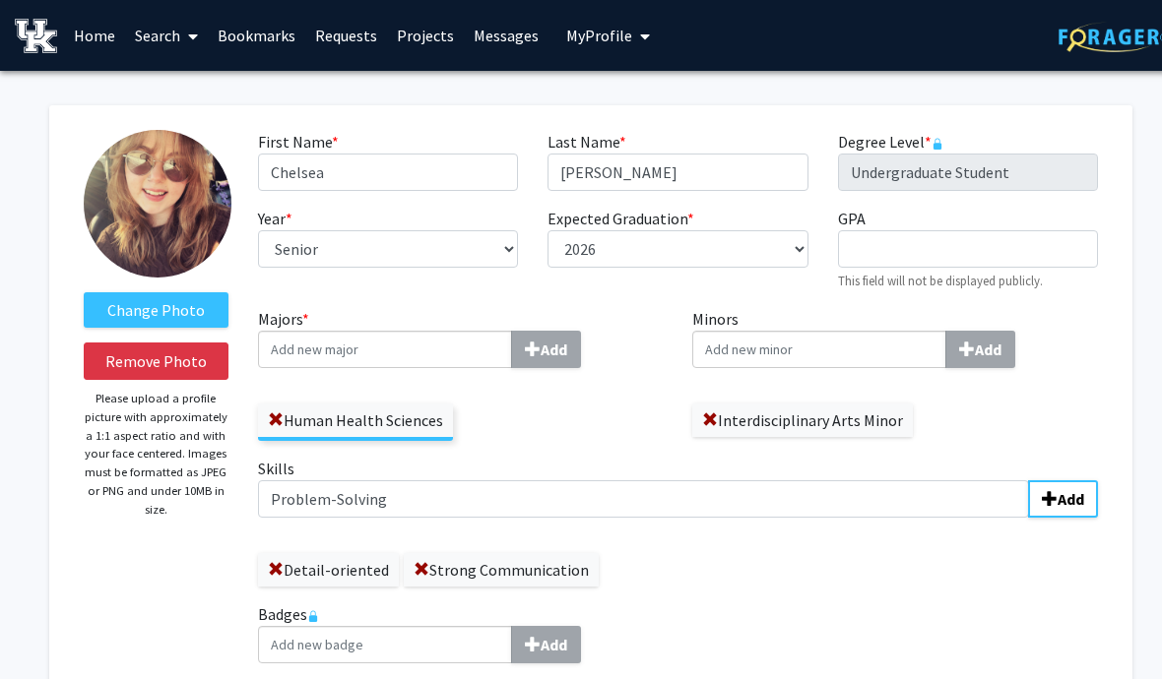
click at [1067, 498] on b "Add" at bounding box center [1070, 499] width 27 height 20
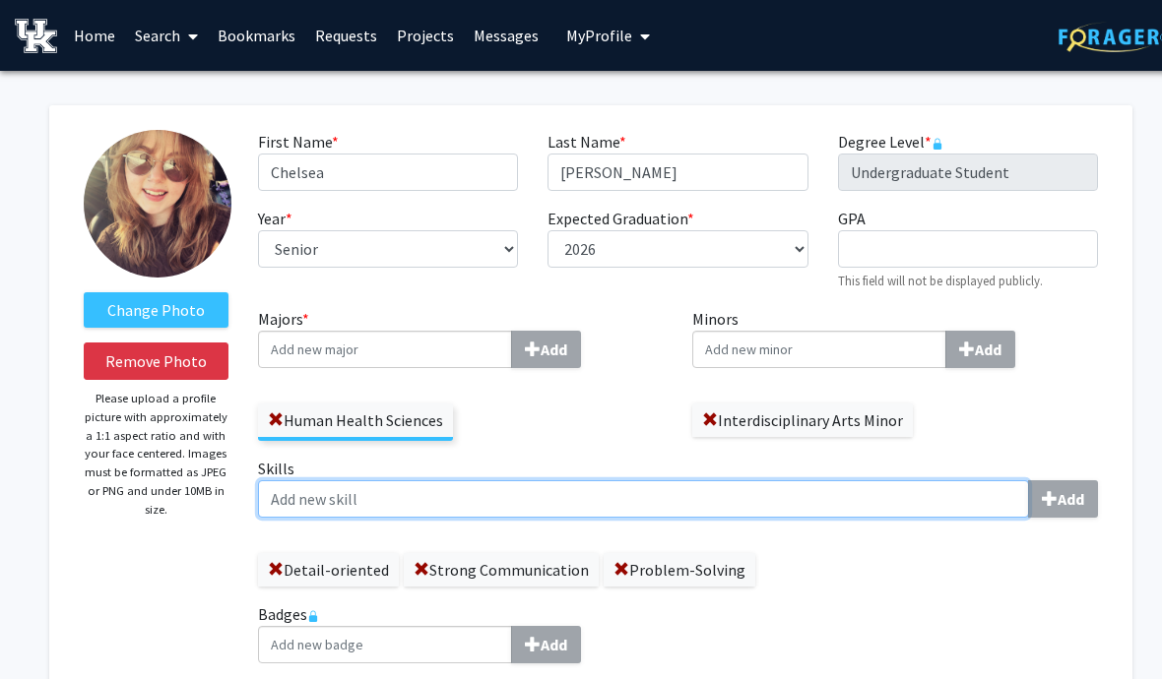
click at [857, 495] on input "Skills Add" at bounding box center [643, 498] width 771 height 37
type input "Organization"
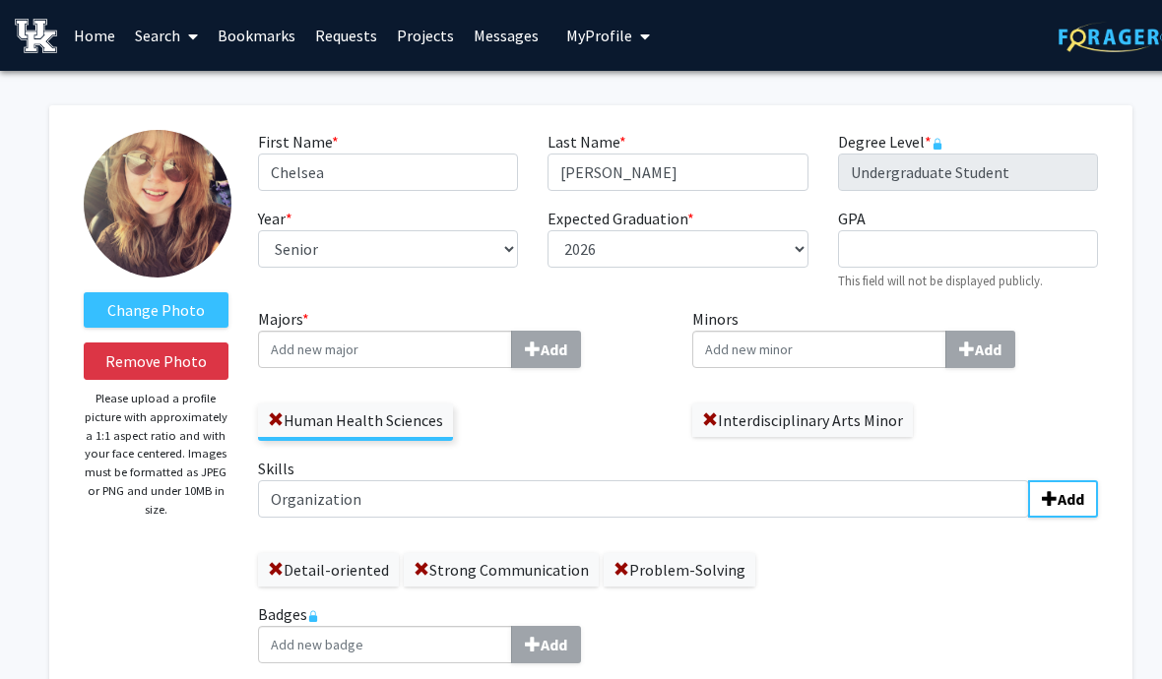
click at [1069, 509] on button "Add" at bounding box center [1063, 498] width 70 height 37
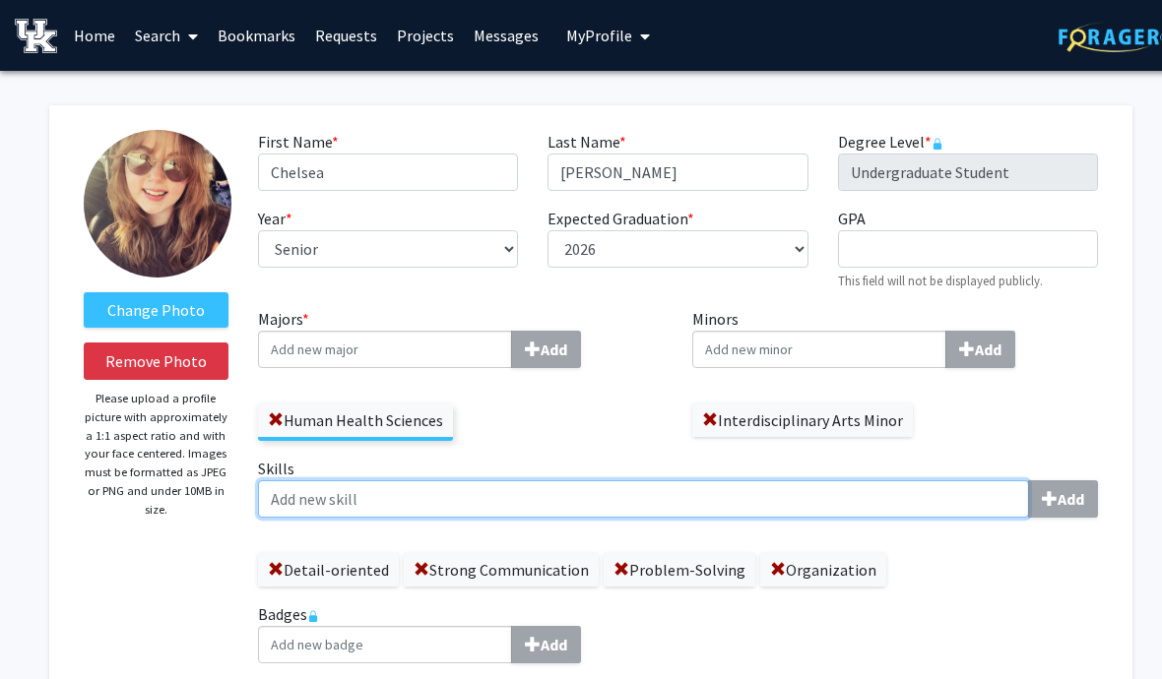
click at [567, 510] on input "Skills Add" at bounding box center [643, 498] width 771 height 37
type input "Adaptability"
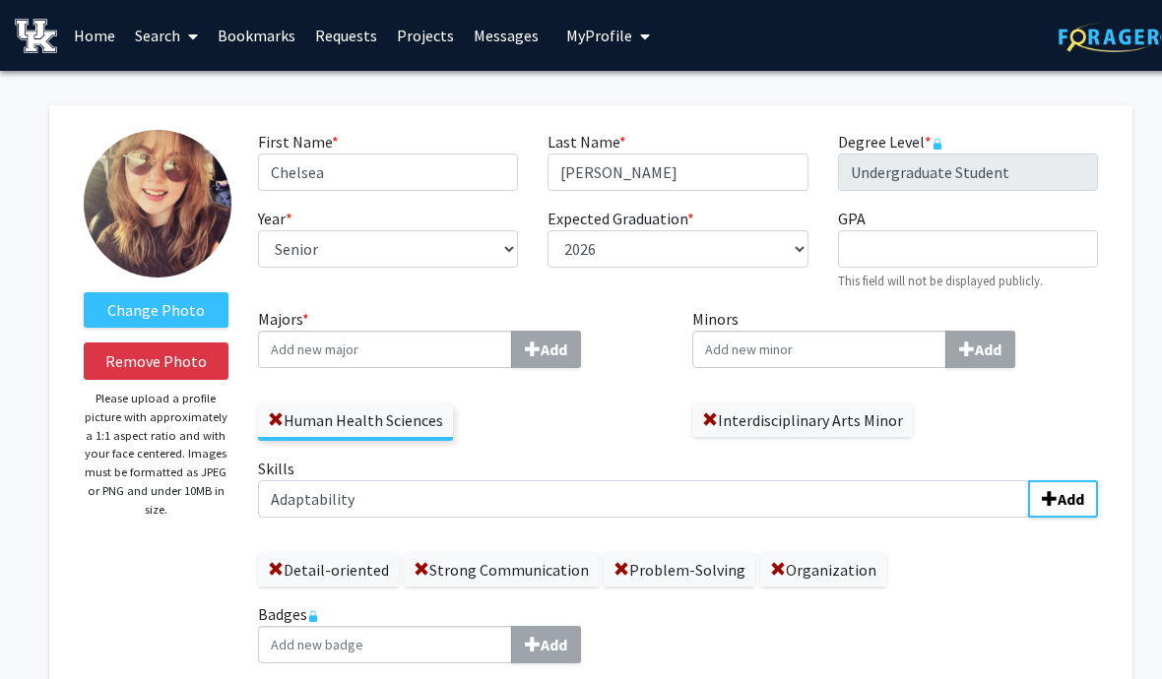
click at [1074, 493] on b "Add" at bounding box center [1070, 499] width 27 height 20
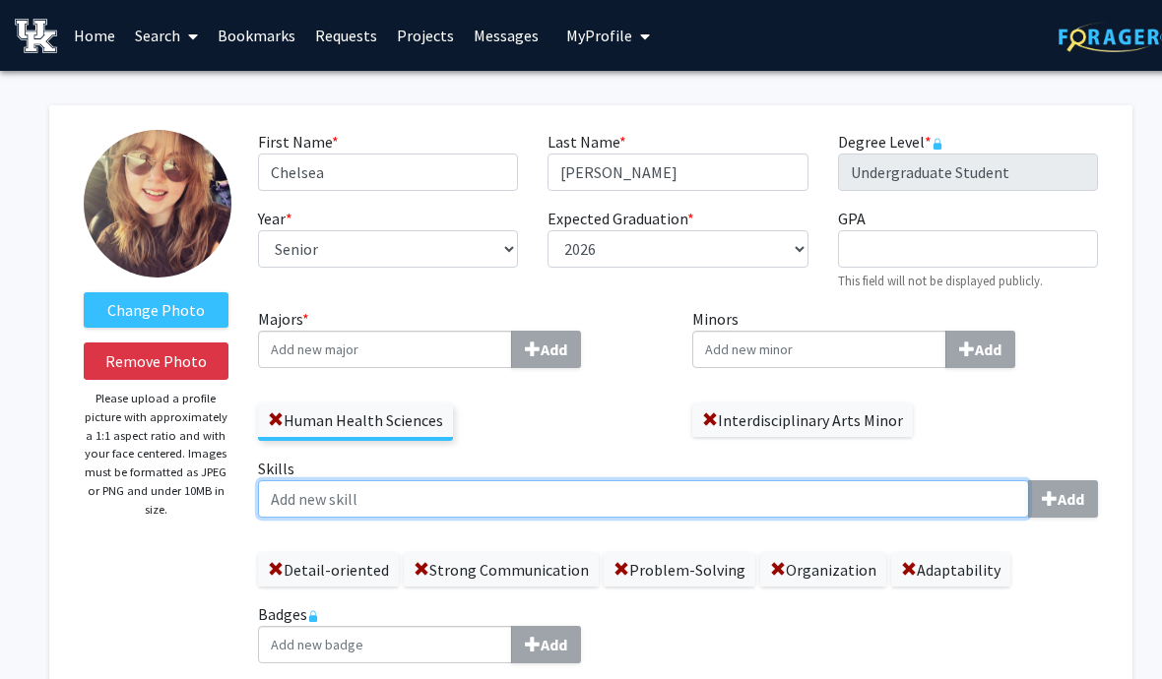
click at [635, 510] on input "Skills Add" at bounding box center [643, 498] width 771 height 37
type input "Observational"
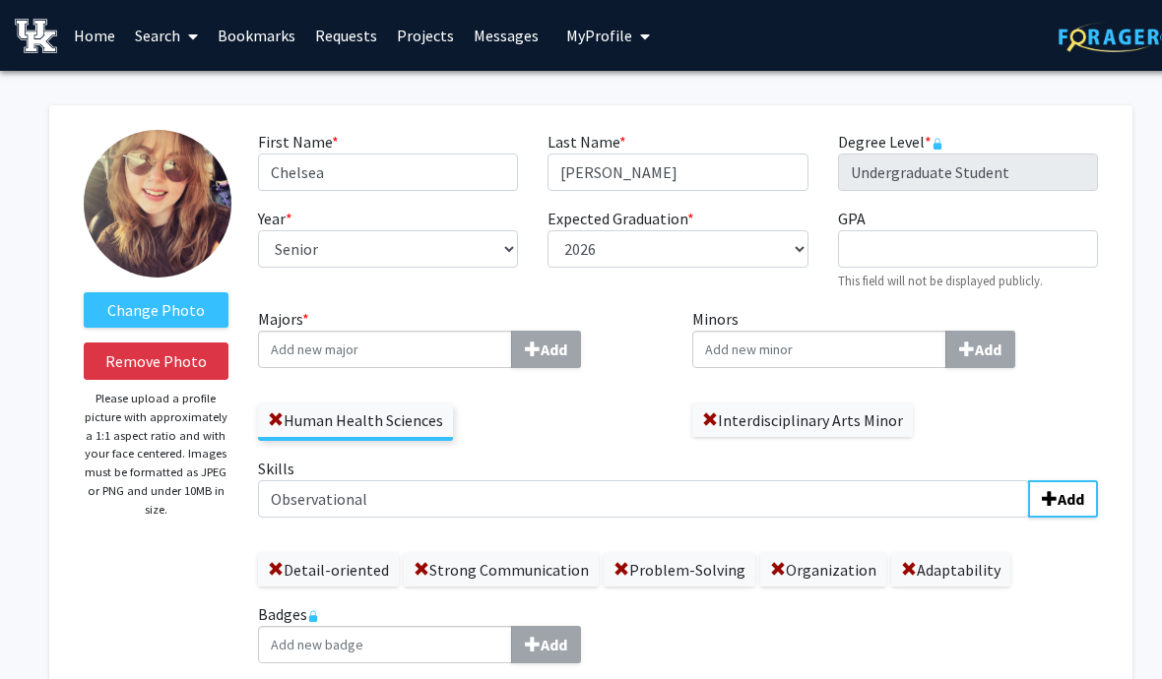
click at [1066, 502] on b "Add" at bounding box center [1070, 499] width 27 height 20
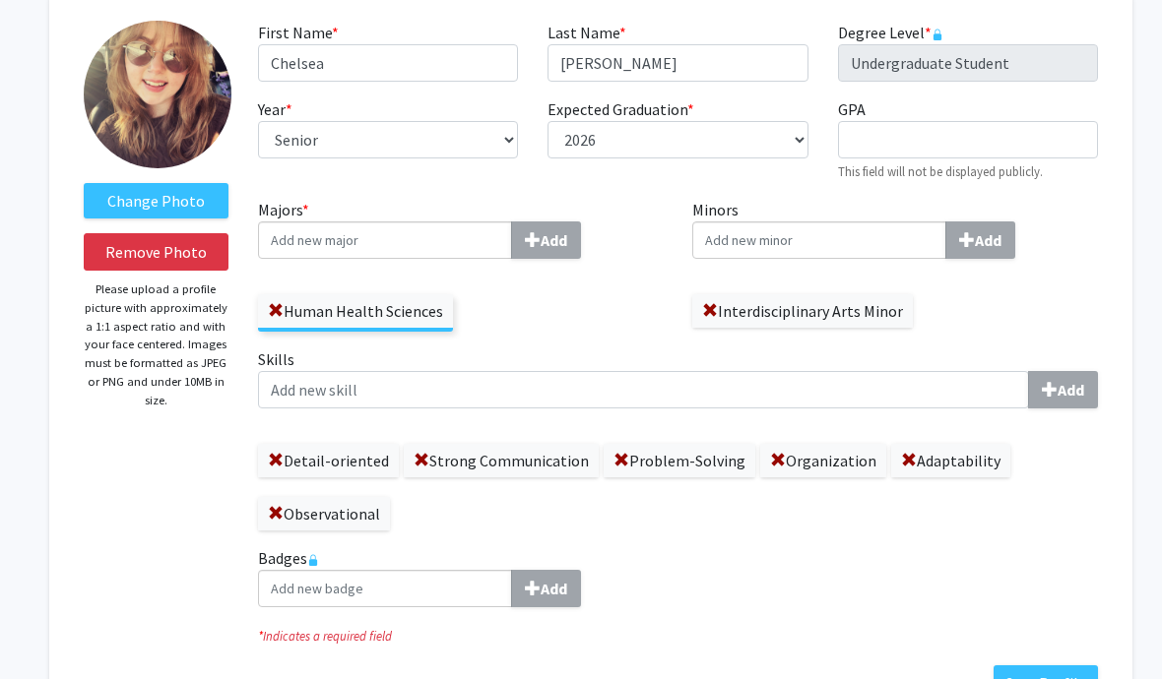
scroll to position [110, 0]
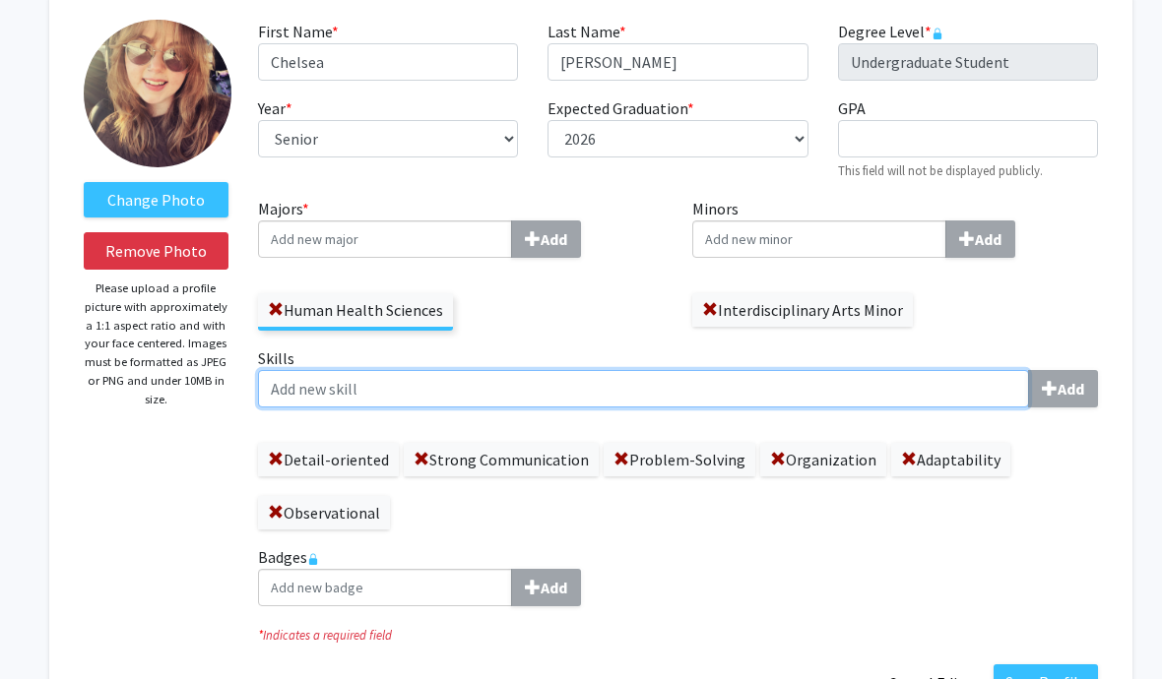
click at [953, 386] on input "Skills Add" at bounding box center [643, 388] width 771 height 37
type input "Data Collection"
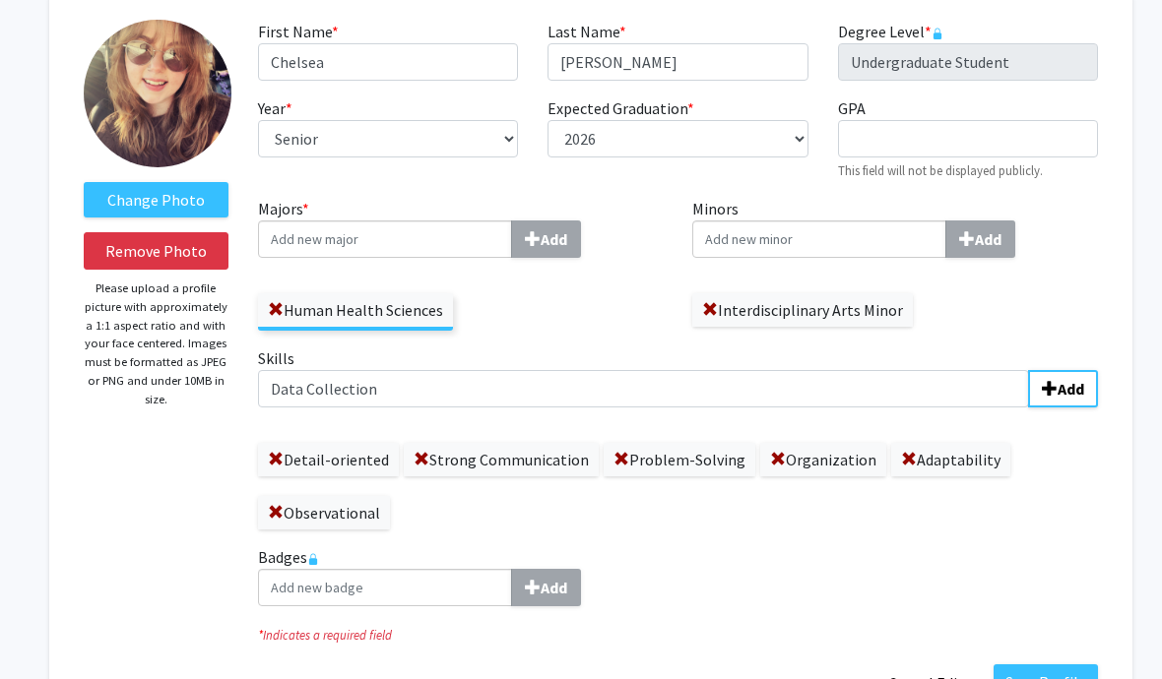
click at [1082, 373] on button "Add" at bounding box center [1063, 388] width 70 height 37
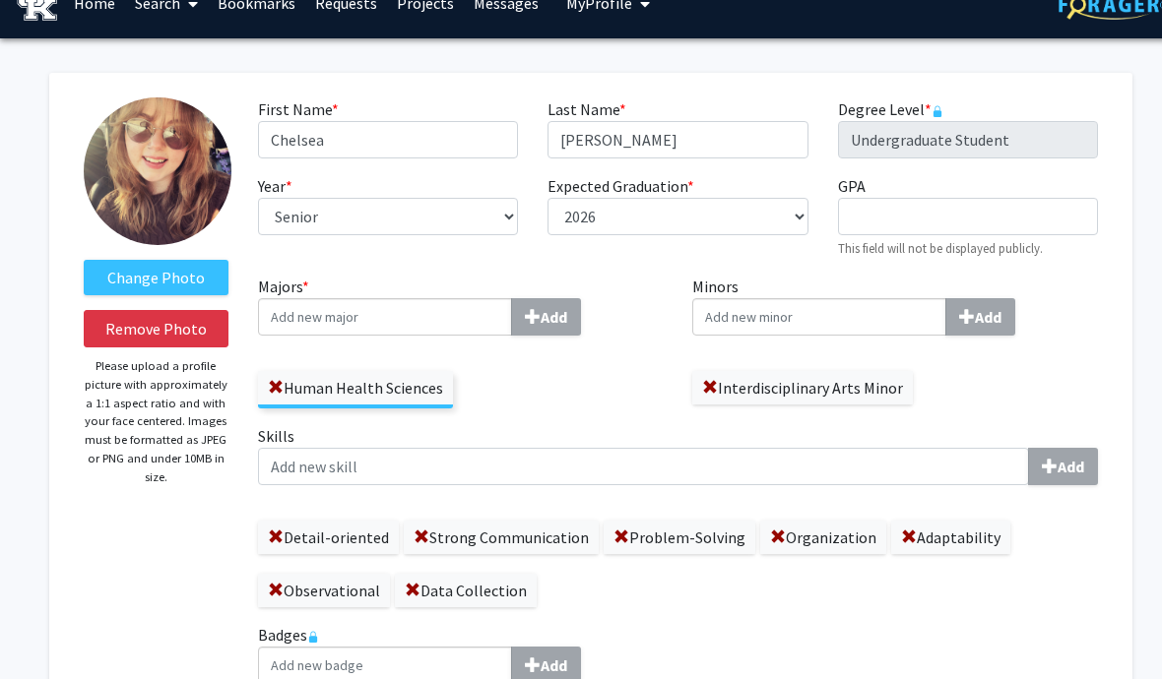
scroll to position [0, 0]
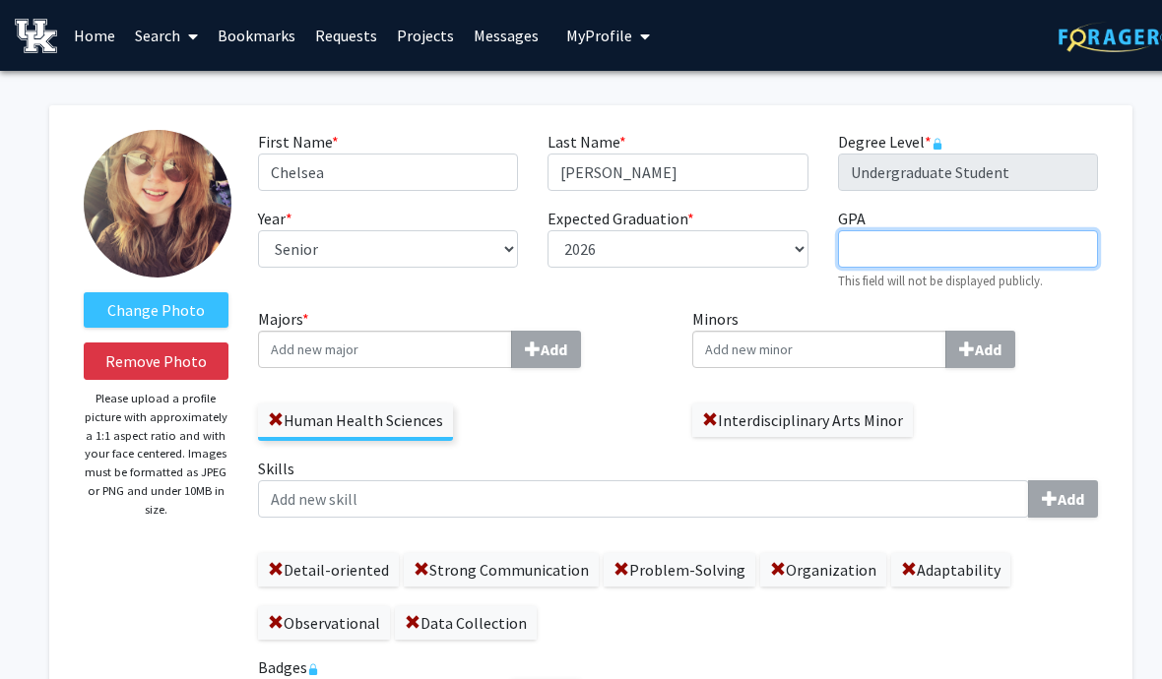
click at [960, 245] on input "GPA required" at bounding box center [968, 248] width 260 height 37
type input "3.716"
click at [1084, 381] on div "Minors Add Interdisciplinary Arts Minor" at bounding box center [895, 372] width 406 height 130
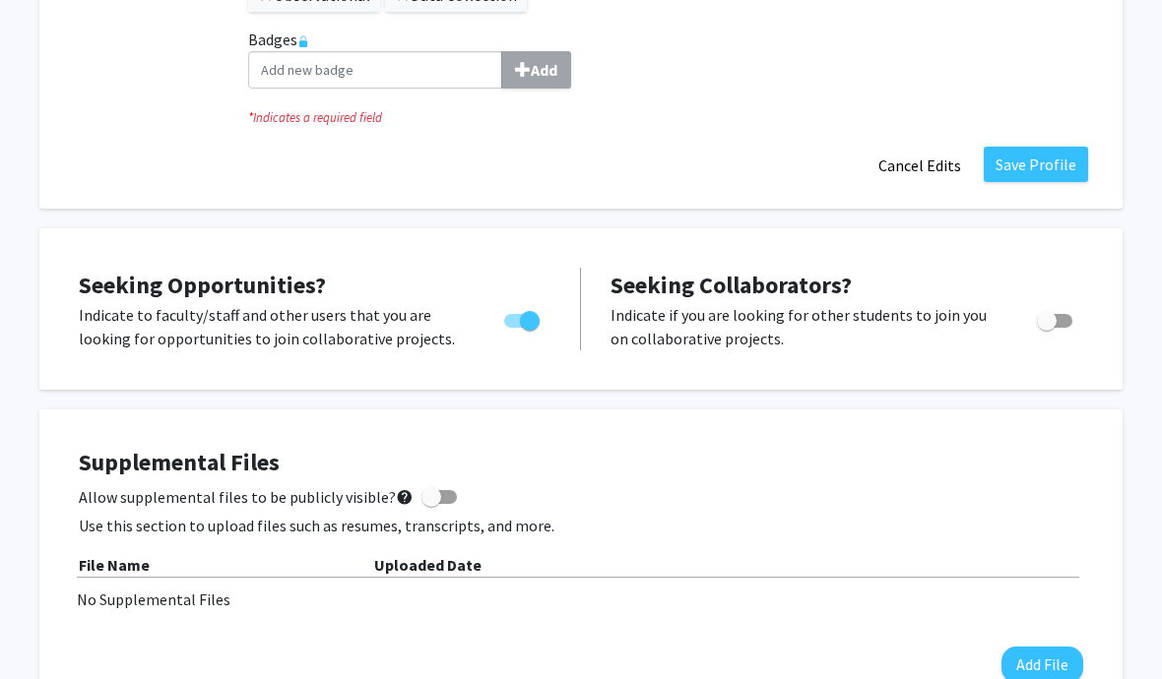
scroll to position [628, 10]
click at [1024, 160] on button "Save Profile" at bounding box center [1035, 164] width 104 height 35
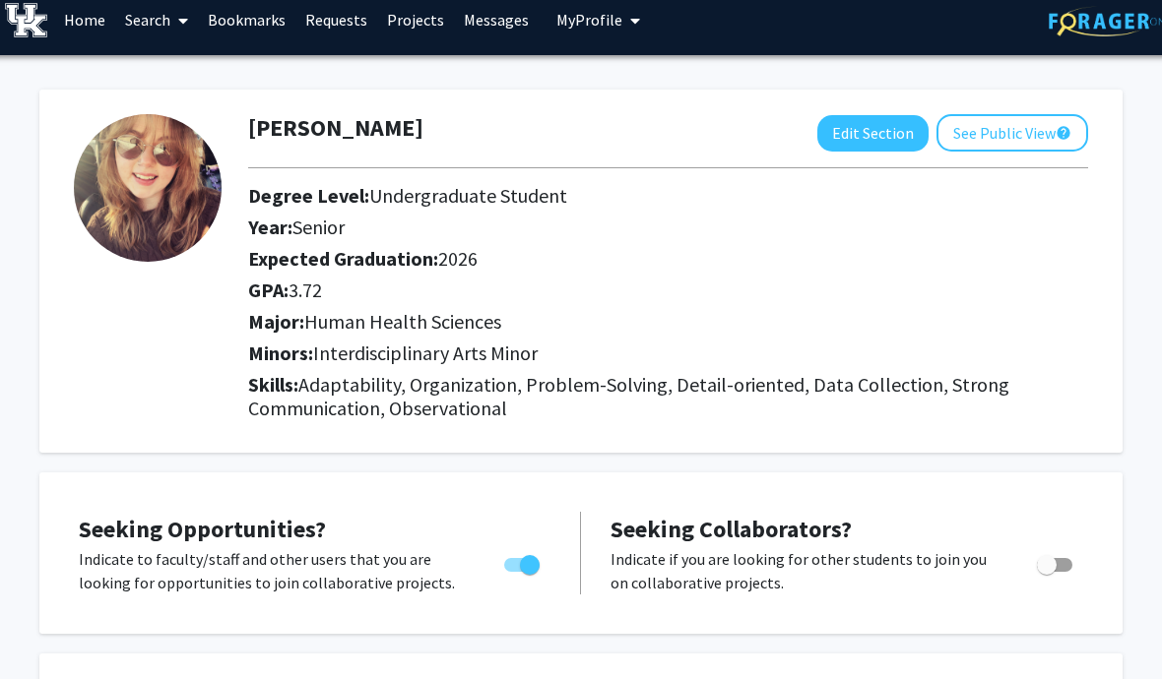
scroll to position [16, 10]
